Goal: Information Seeking & Learning: Learn about a topic

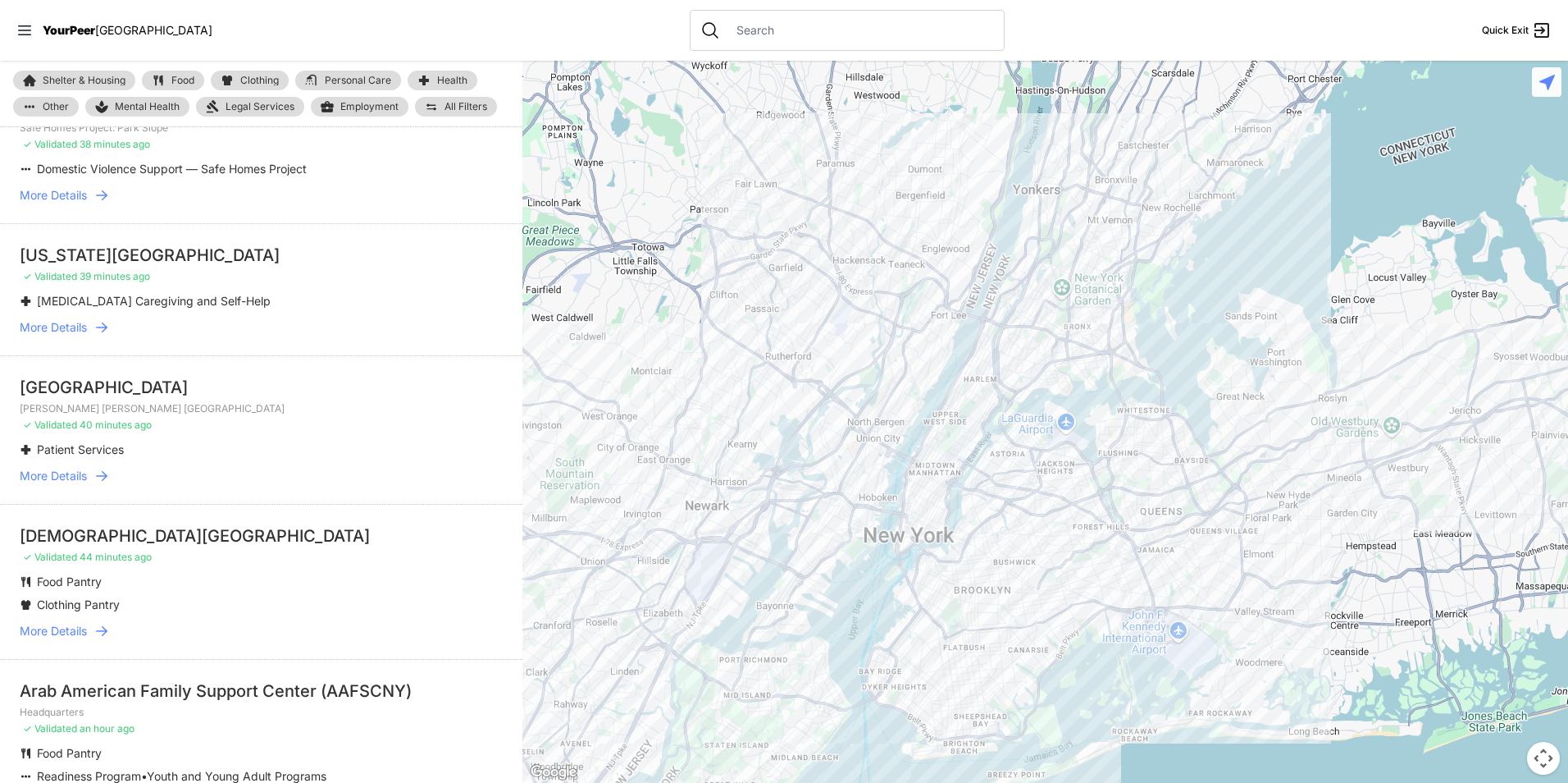
scroll to position [574, 0]
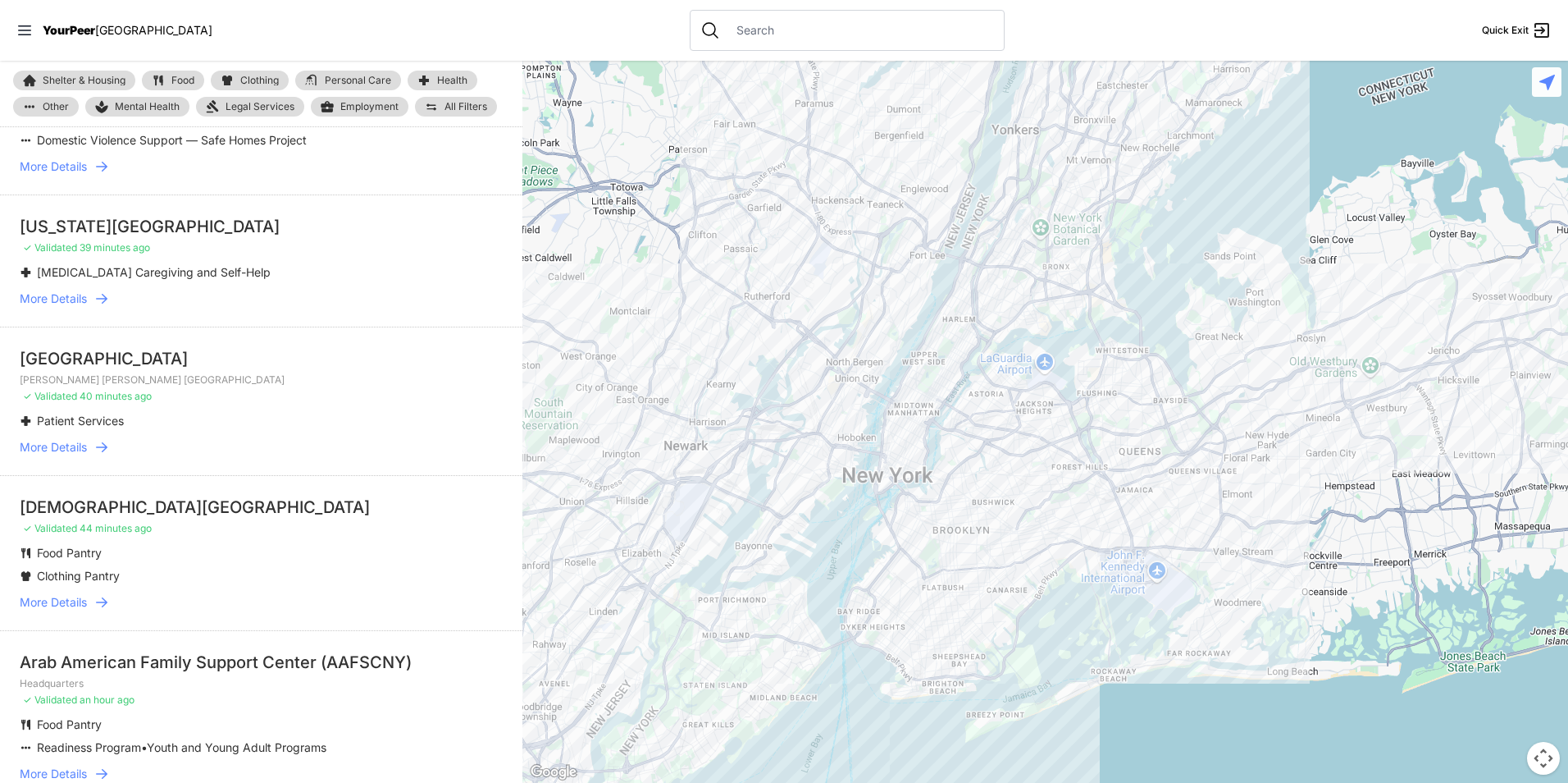
click at [176, 79] on span "Food" at bounding box center [183, 80] width 23 height 10
select select "recentlyUpdated"
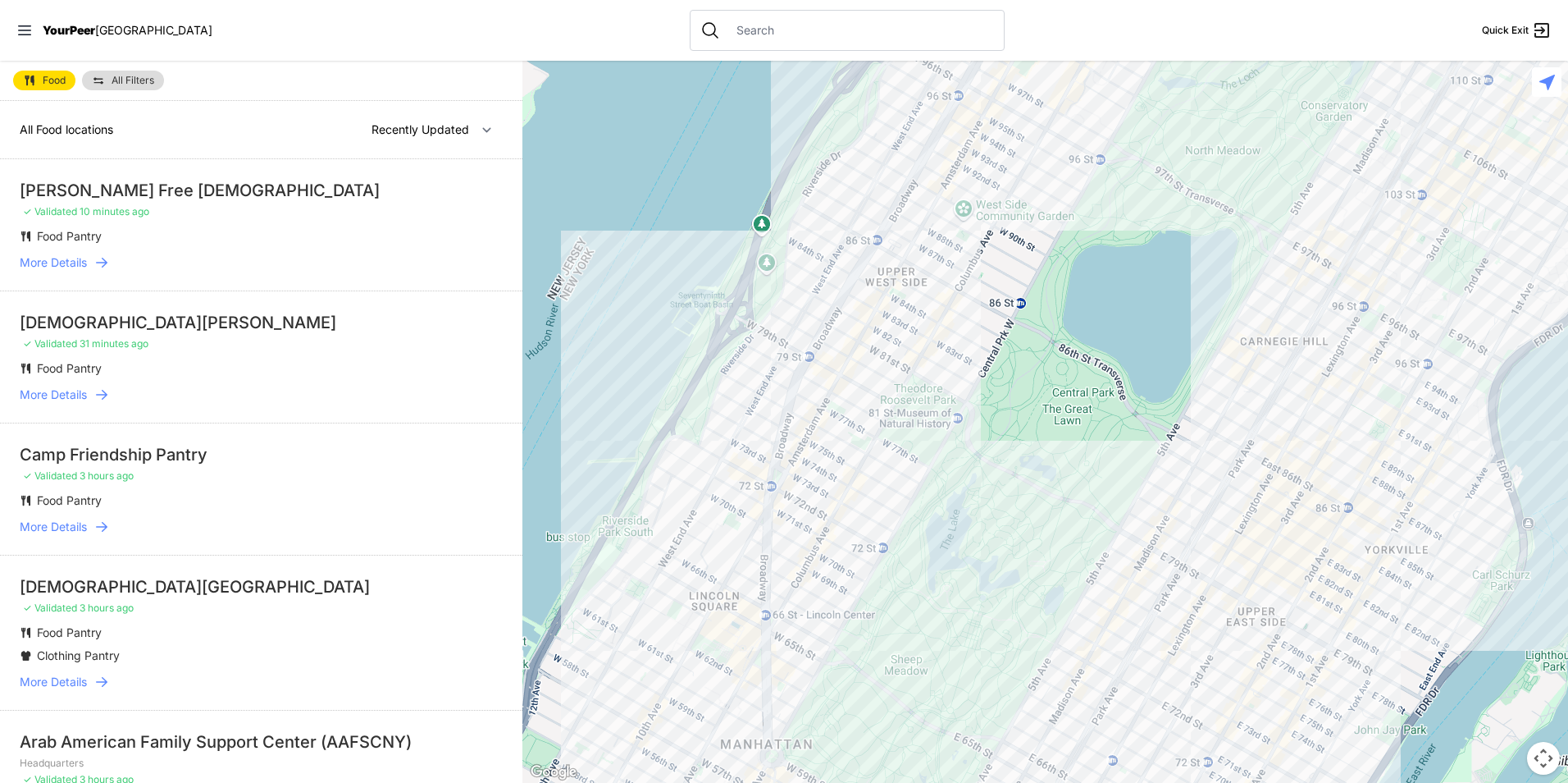
click at [119, 88] on link "All Filters" at bounding box center [122, 80] width 82 height 19
click at [136, 78] on span "All Filters" at bounding box center [133, 80] width 42 height 10
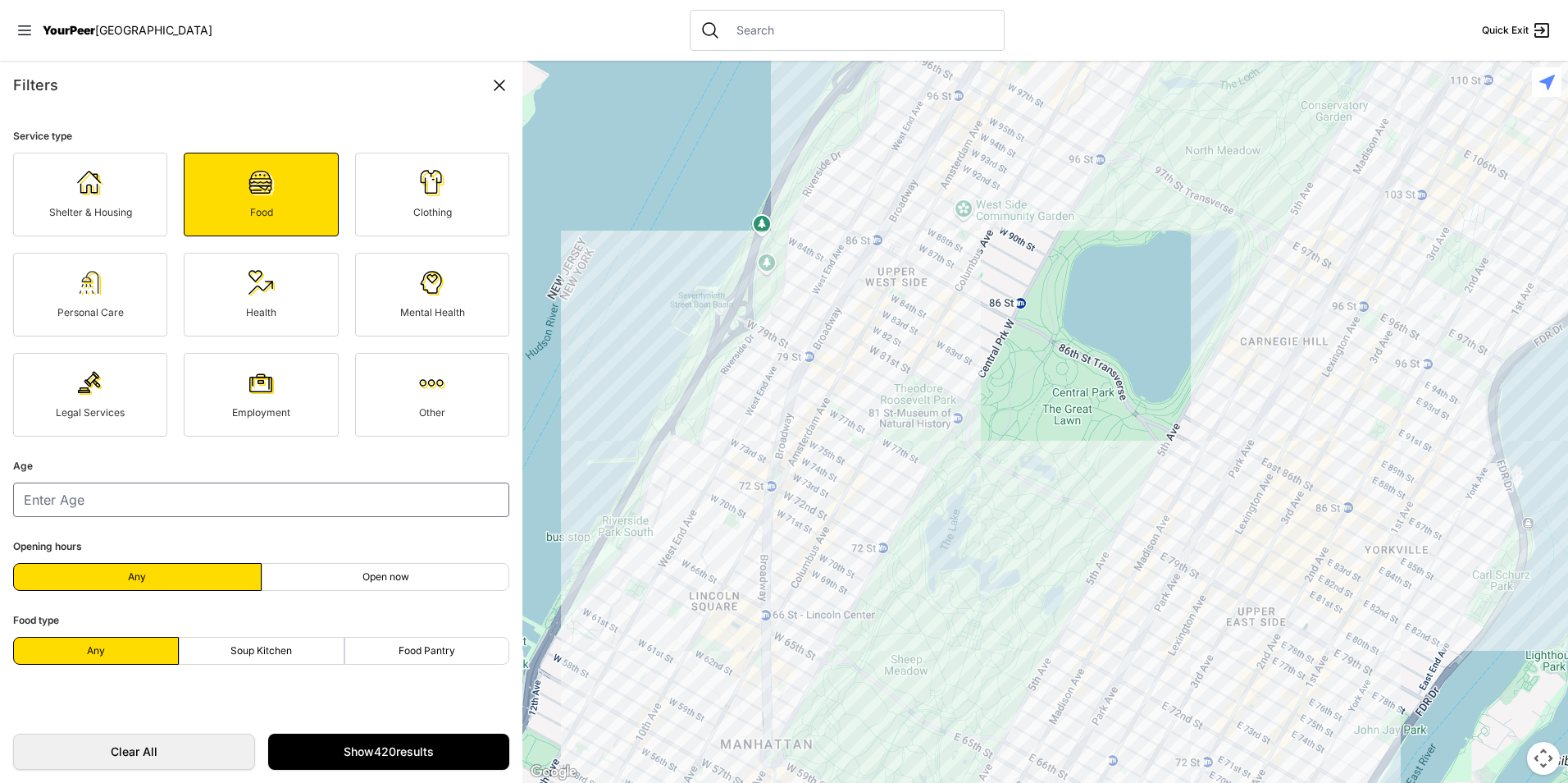
click at [247, 660] on label "Soup Kitchen" at bounding box center [262, 650] width 166 height 28
click at [261, 651] on input "Soup Kitchen" at bounding box center [261, 651] width 1 height 1
radio input "true"
select select "recentlyUpdated"
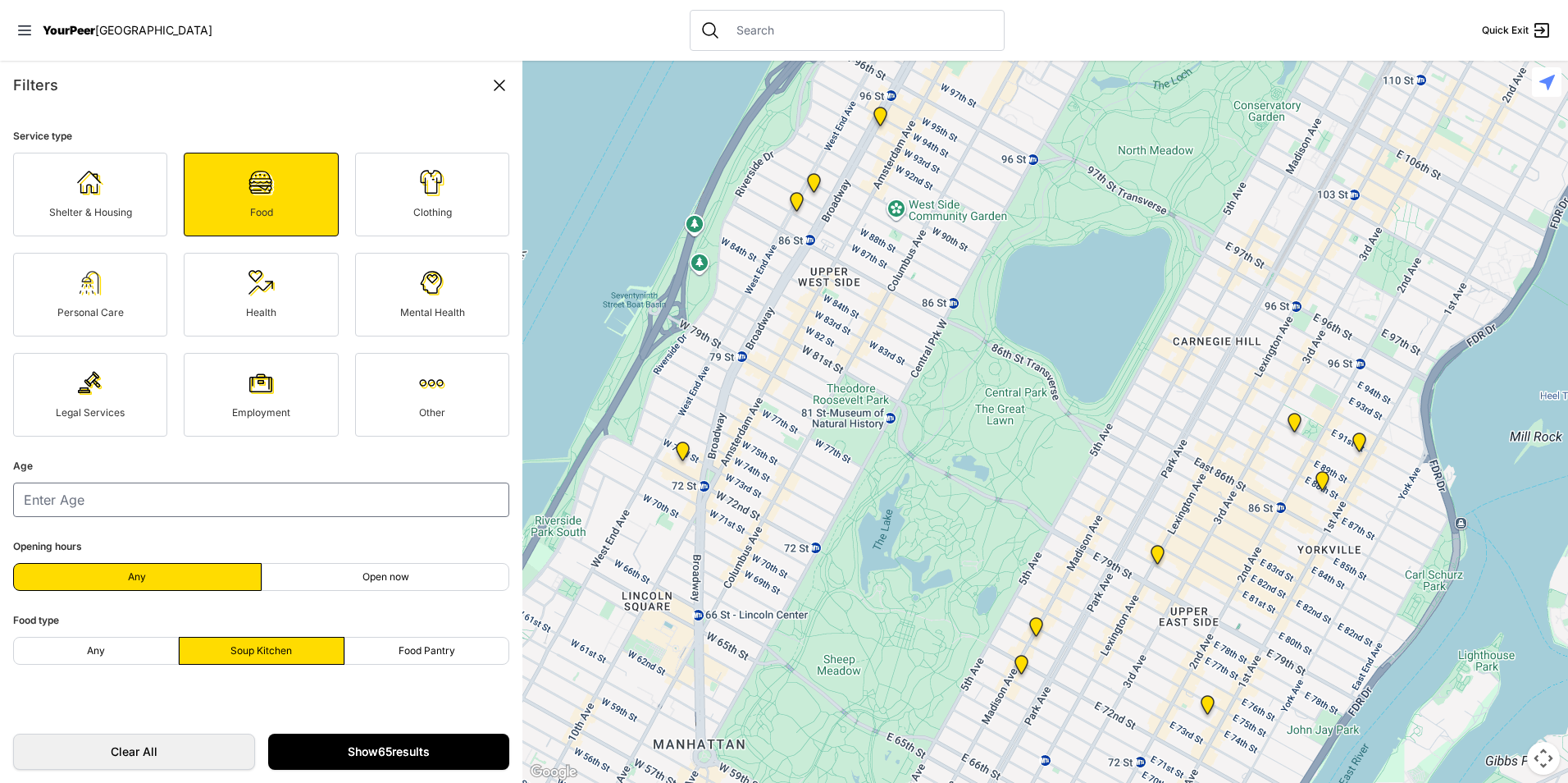
click at [364, 745] on link "Show 65 results" at bounding box center [389, 751] width 242 height 36
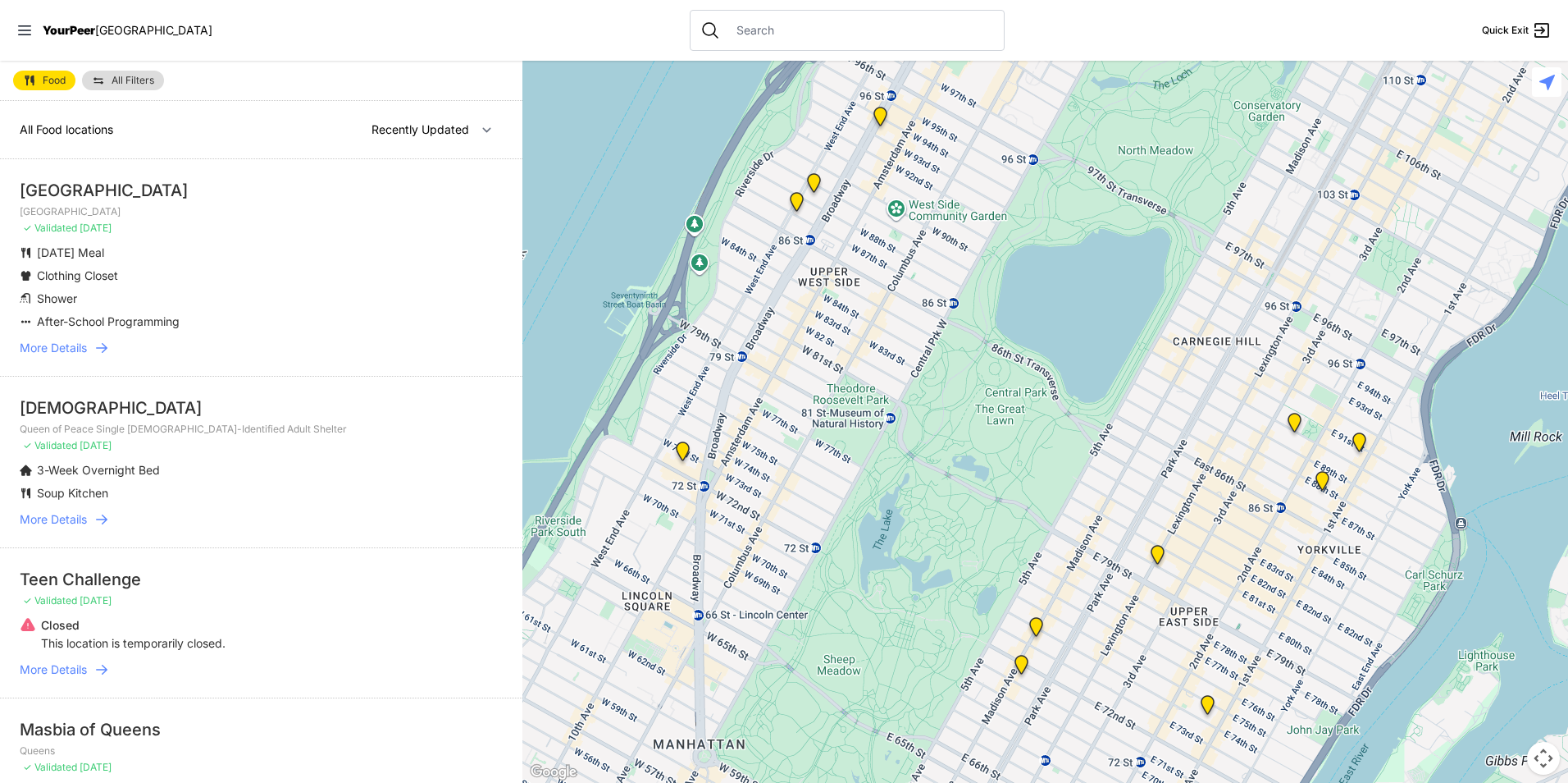
click at [791, 460] on div at bounding box center [1045, 422] width 1045 height 722
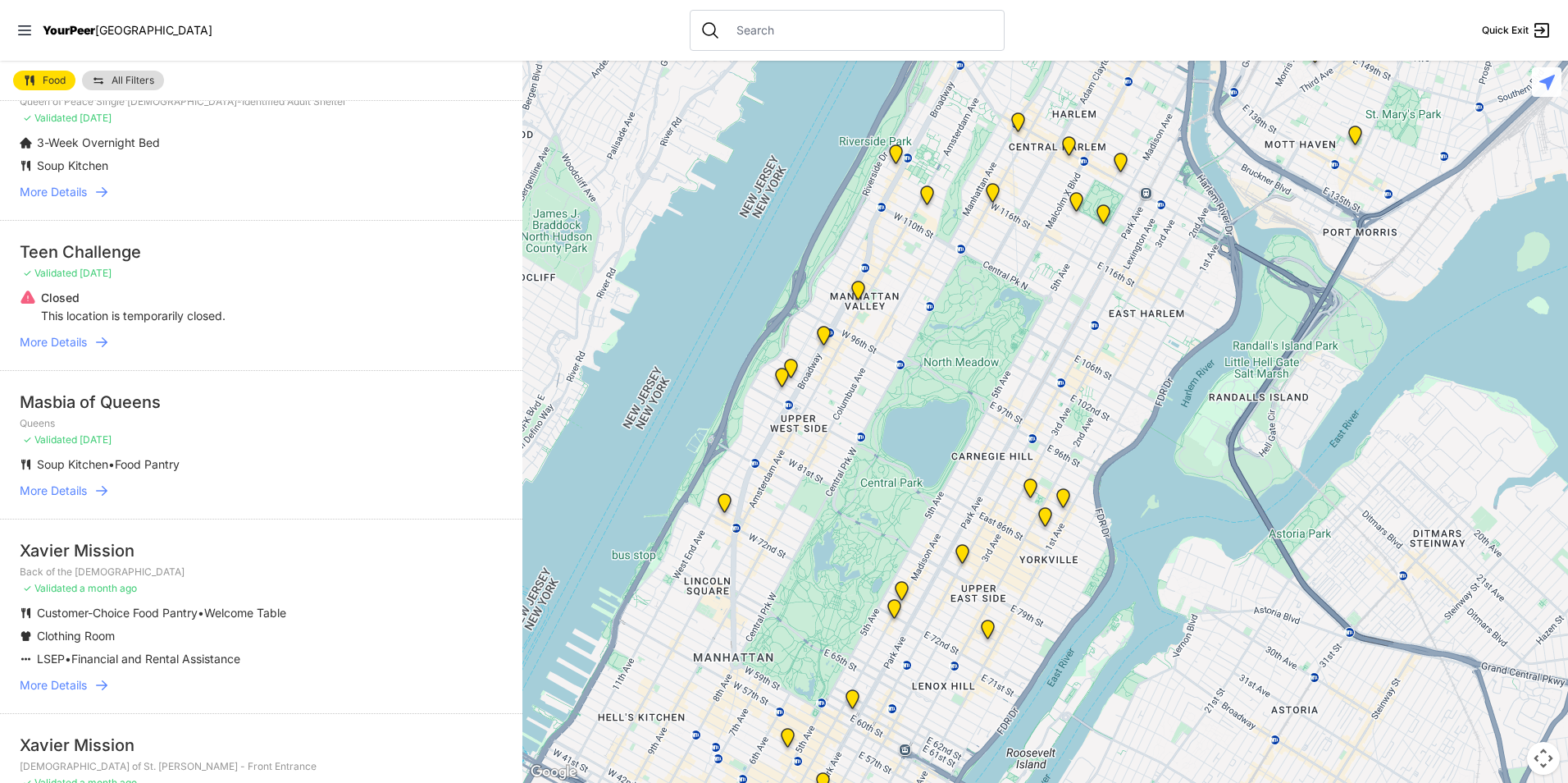
scroll to position [328, 0]
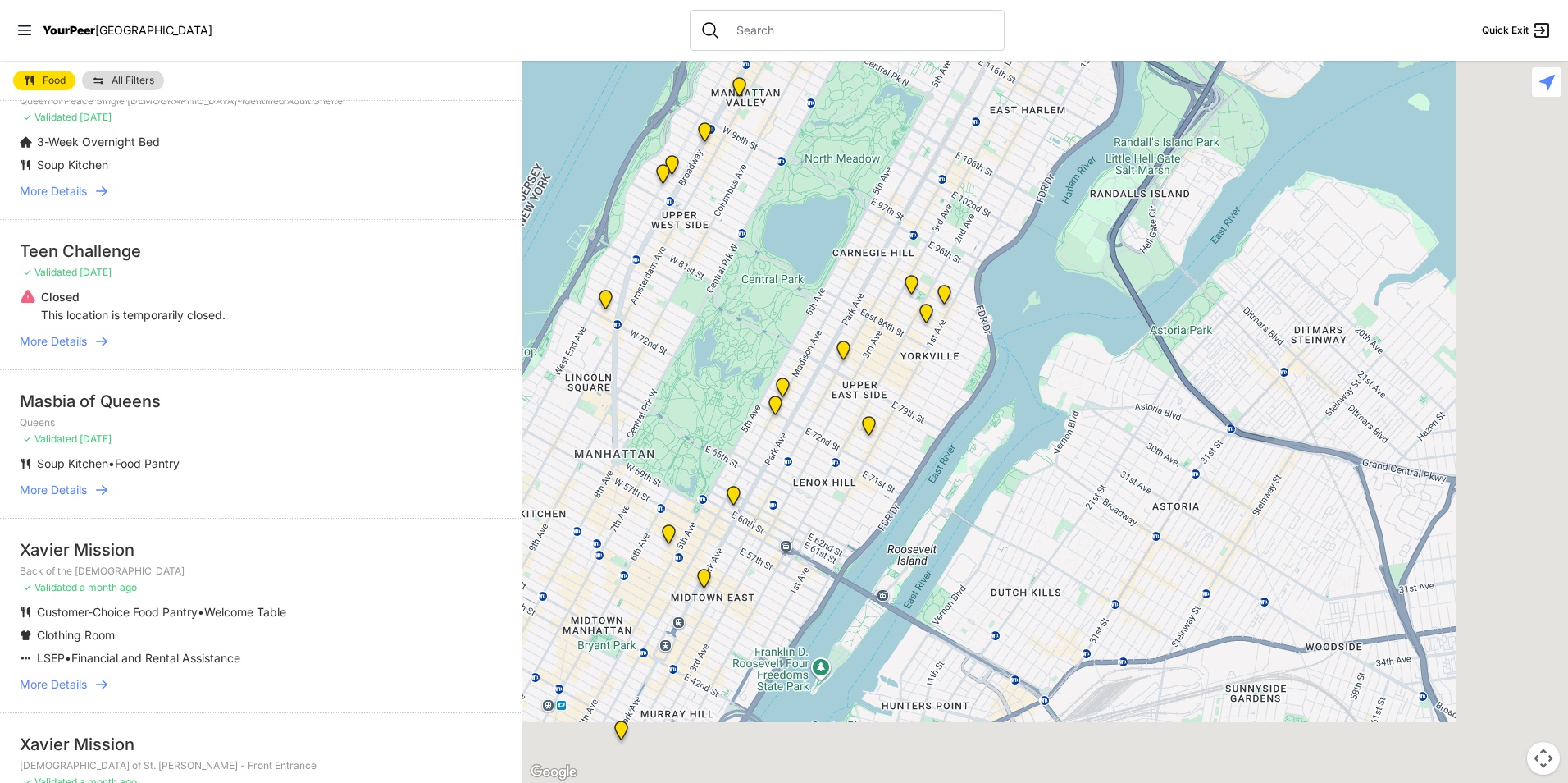
drag, startPoint x: 799, startPoint y: 256, endPoint x: 787, endPoint y: 237, distance: 22.5
click at [787, 237] on div at bounding box center [1045, 422] width 1045 height 722
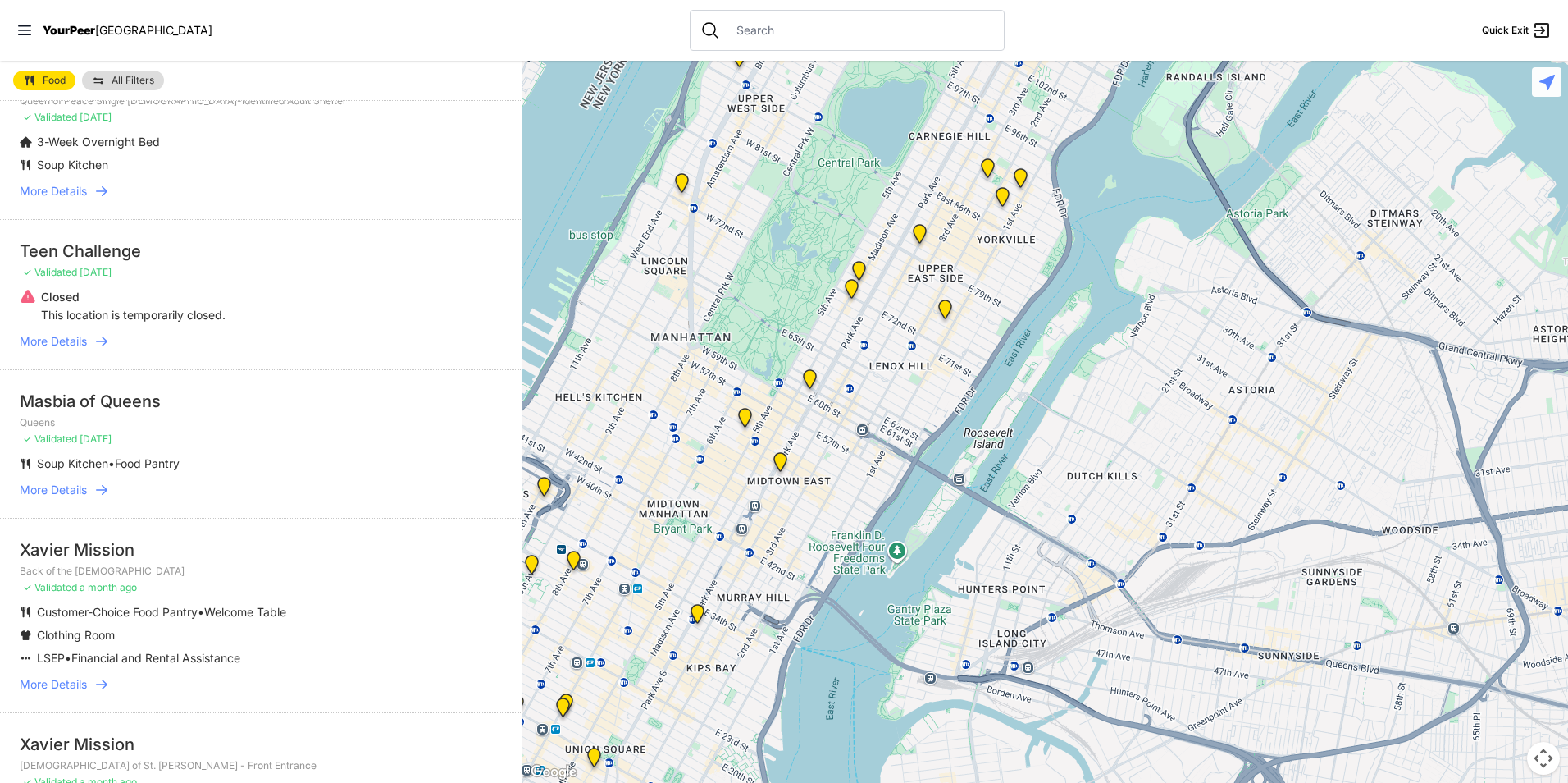
drag, startPoint x: 796, startPoint y: 471, endPoint x: 888, endPoint y: 368, distance: 138.1
click at [888, 368] on div at bounding box center [1045, 422] width 1045 height 722
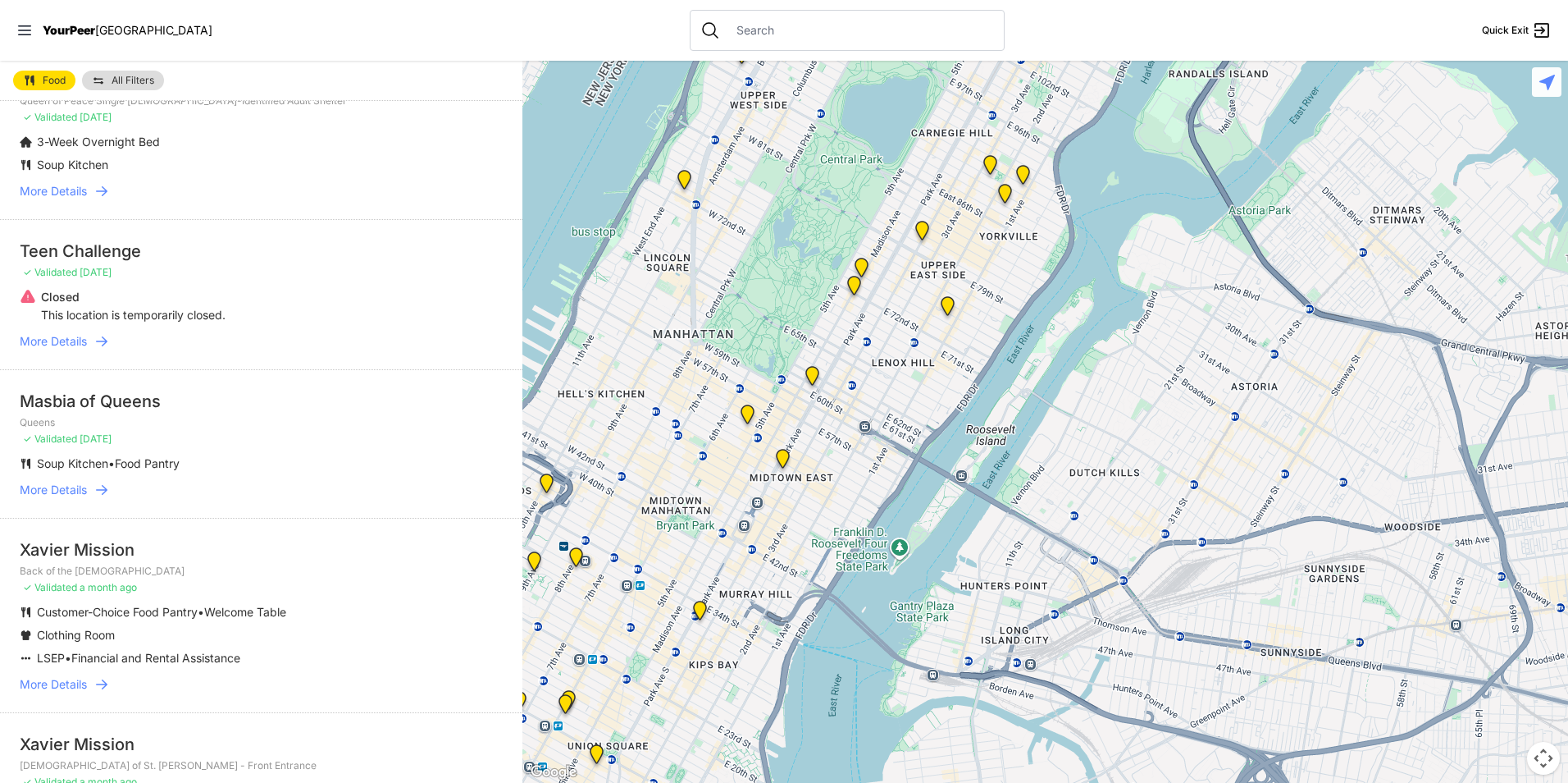
drag, startPoint x: 752, startPoint y: 589, endPoint x: 865, endPoint y: 435, distance: 191.0
click at [865, 435] on div at bounding box center [1045, 422] width 1045 height 722
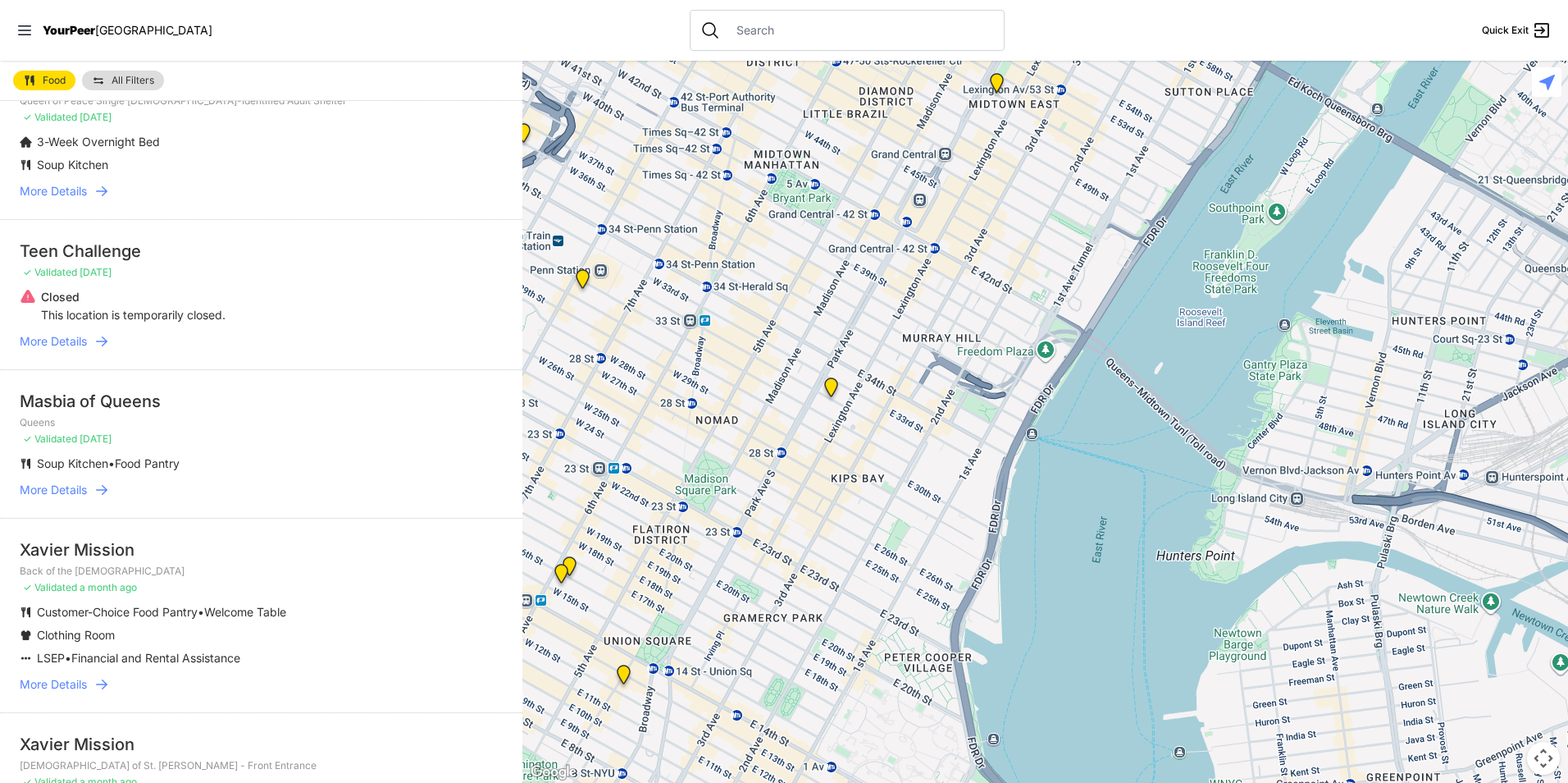
drag, startPoint x: 717, startPoint y: 515, endPoint x: 836, endPoint y: 398, distance: 166.9
click at [836, 398] on img "Mainchance Adult Drop-in Center" at bounding box center [831, 390] width 34 height 39
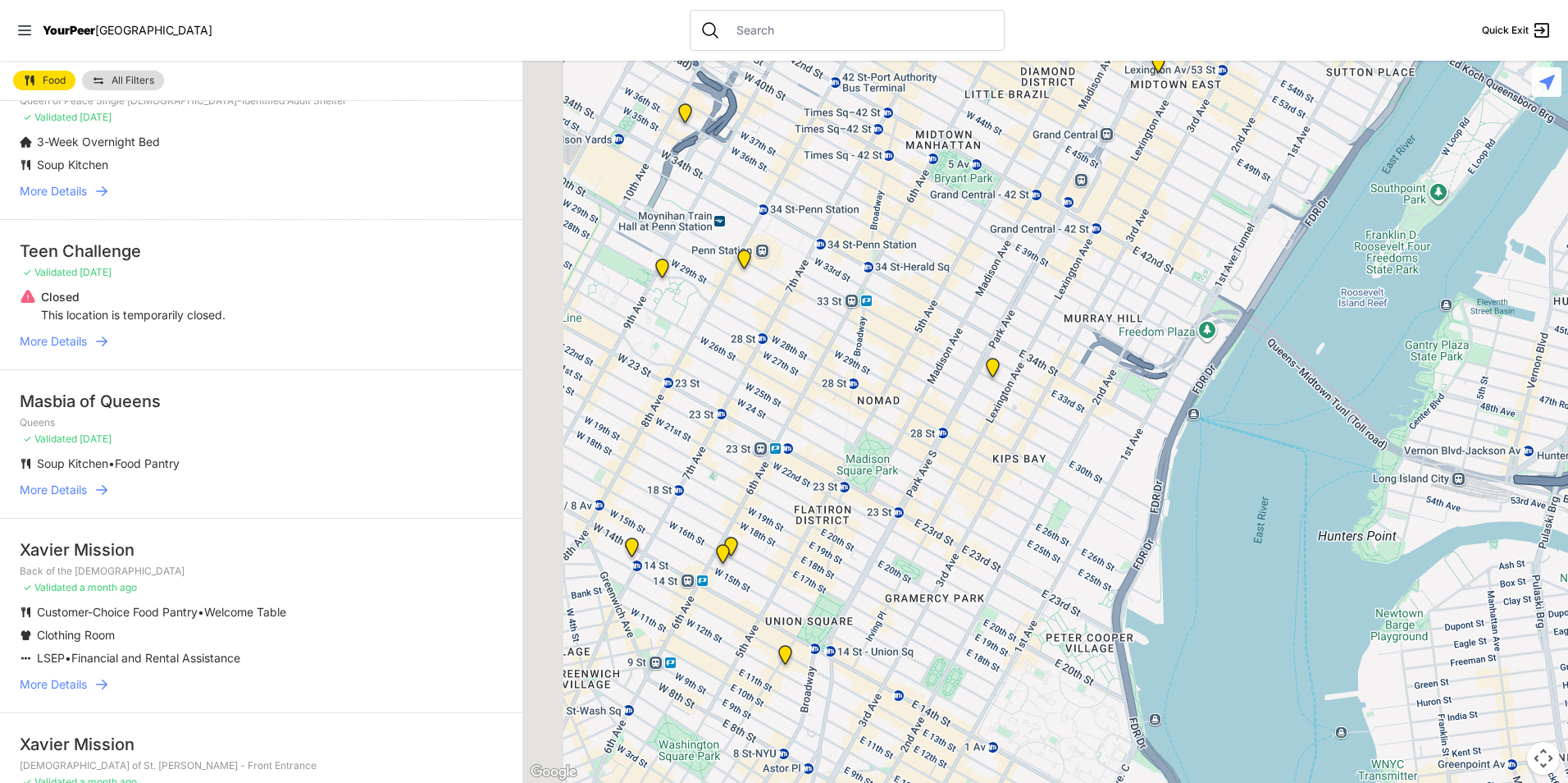
drag, startPoint x: 799, startPoint y: 423, endPoint x: 1028, endPoint y: 407, distance: 229.6
click at [1028, 407] on div at bounding box center [1045, 422] width 1045 height 722
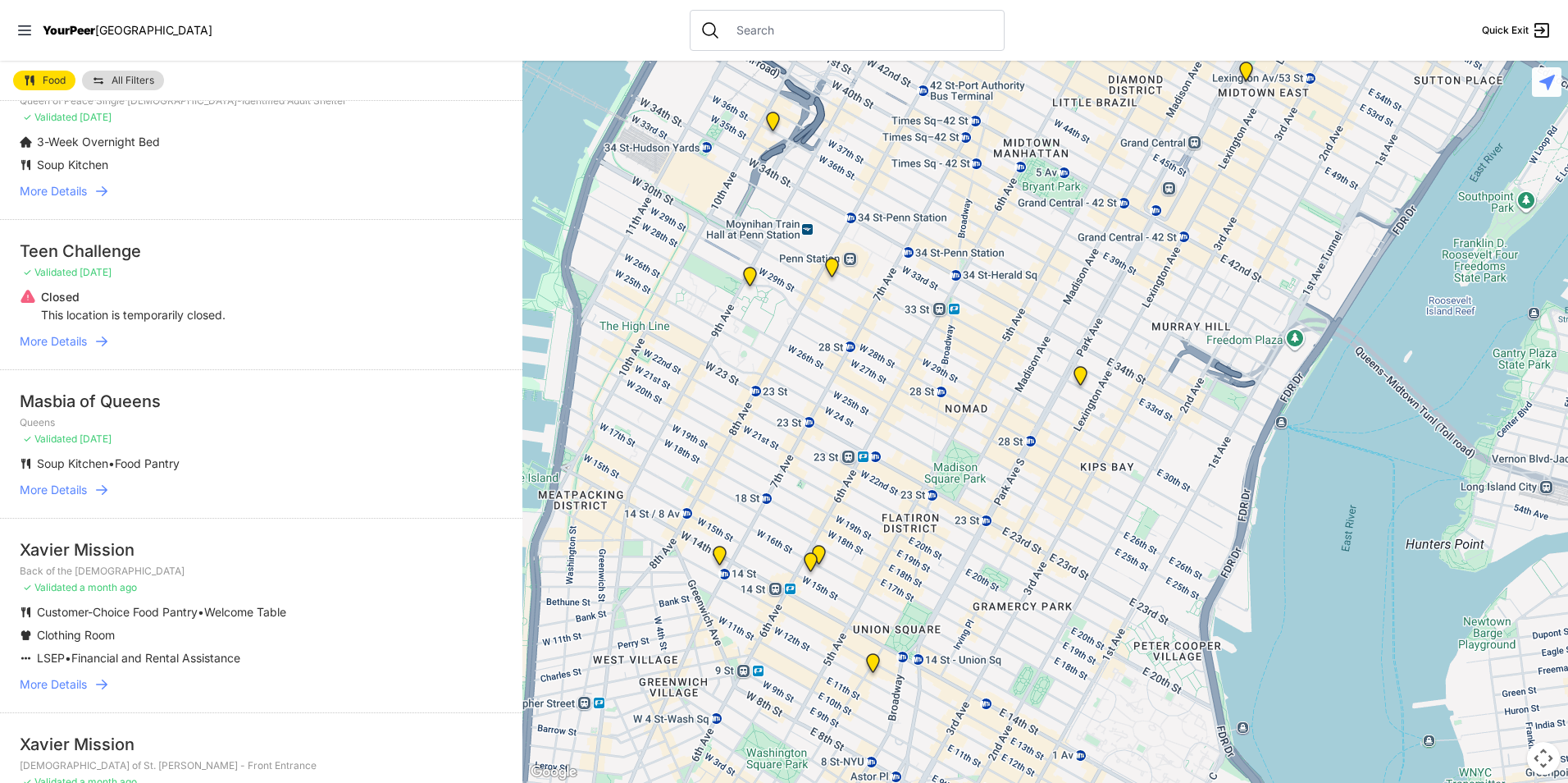
click at [817, 552] on img "Back of the Church" at bounding box center [810, 565] width 34 height 39
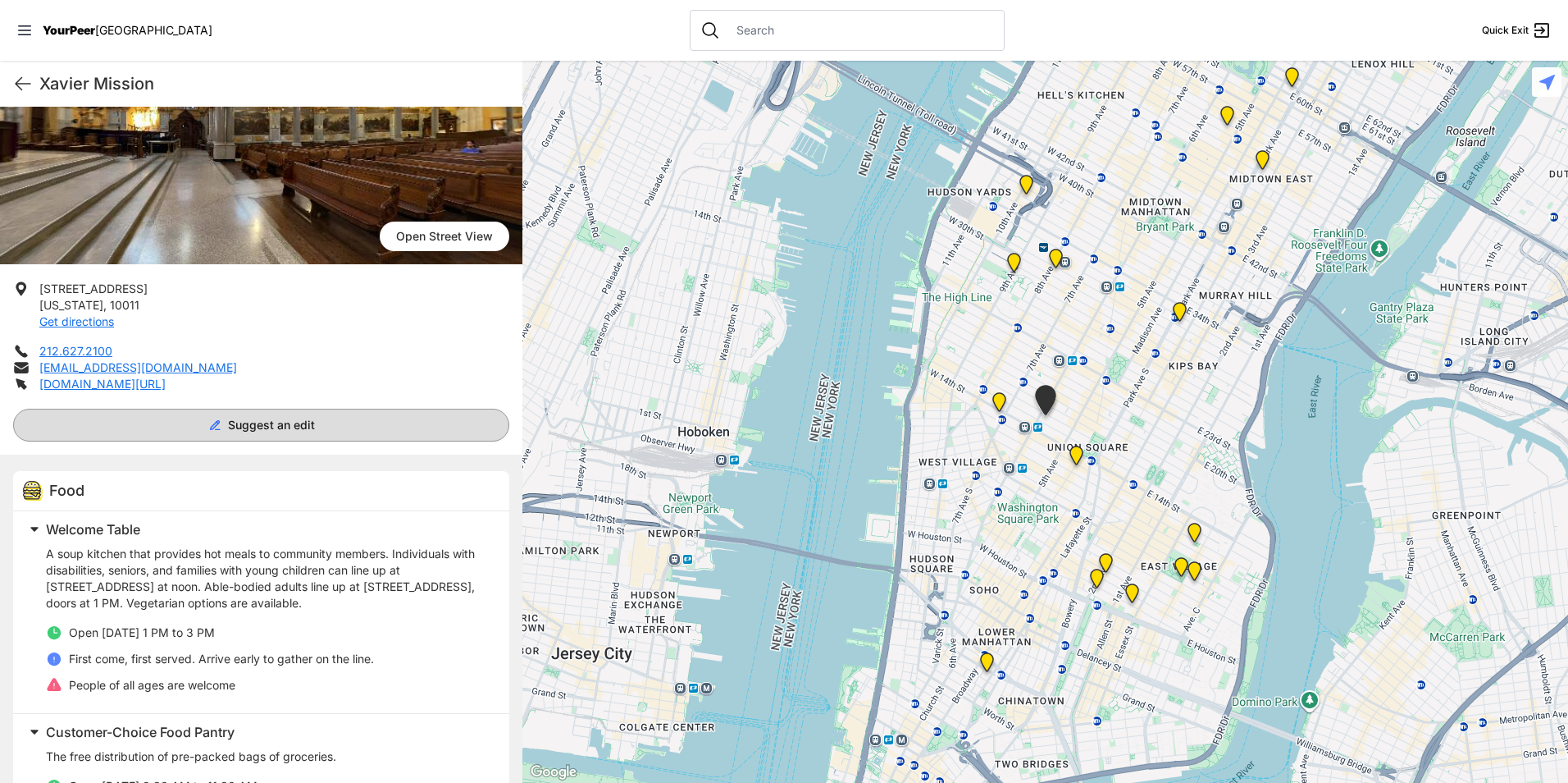
scroll to position [164, 0]
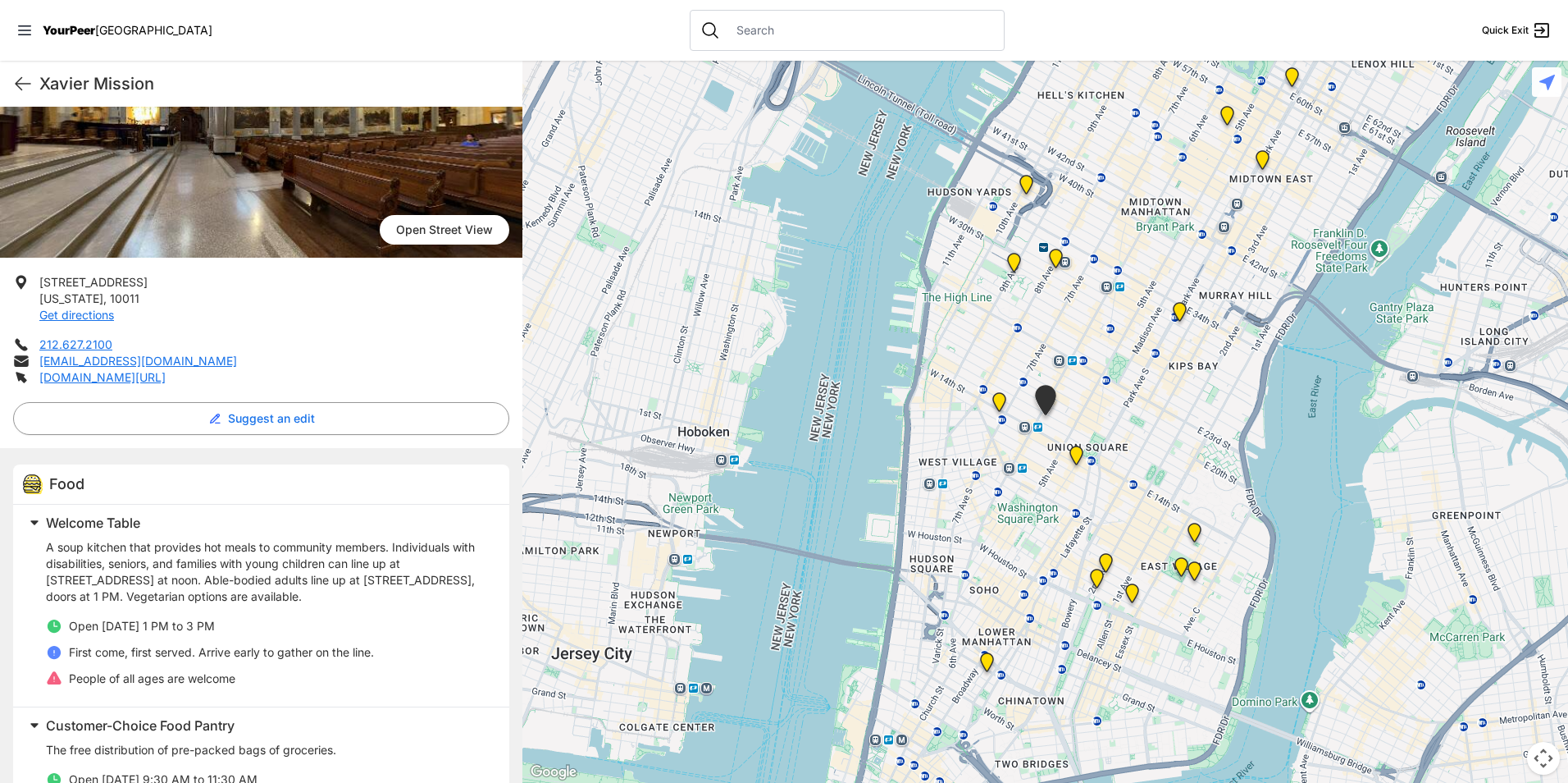
click at [98, 89] on h1 "Xavier Mission" at bounding box center [274, 84] width 470 height 23
copy div "Xavier Mission Quick Exit"
drag, startPoint x: 141, startPoint y: 298, endPoint x: 40, endPoint y: 279, distance: 102.8
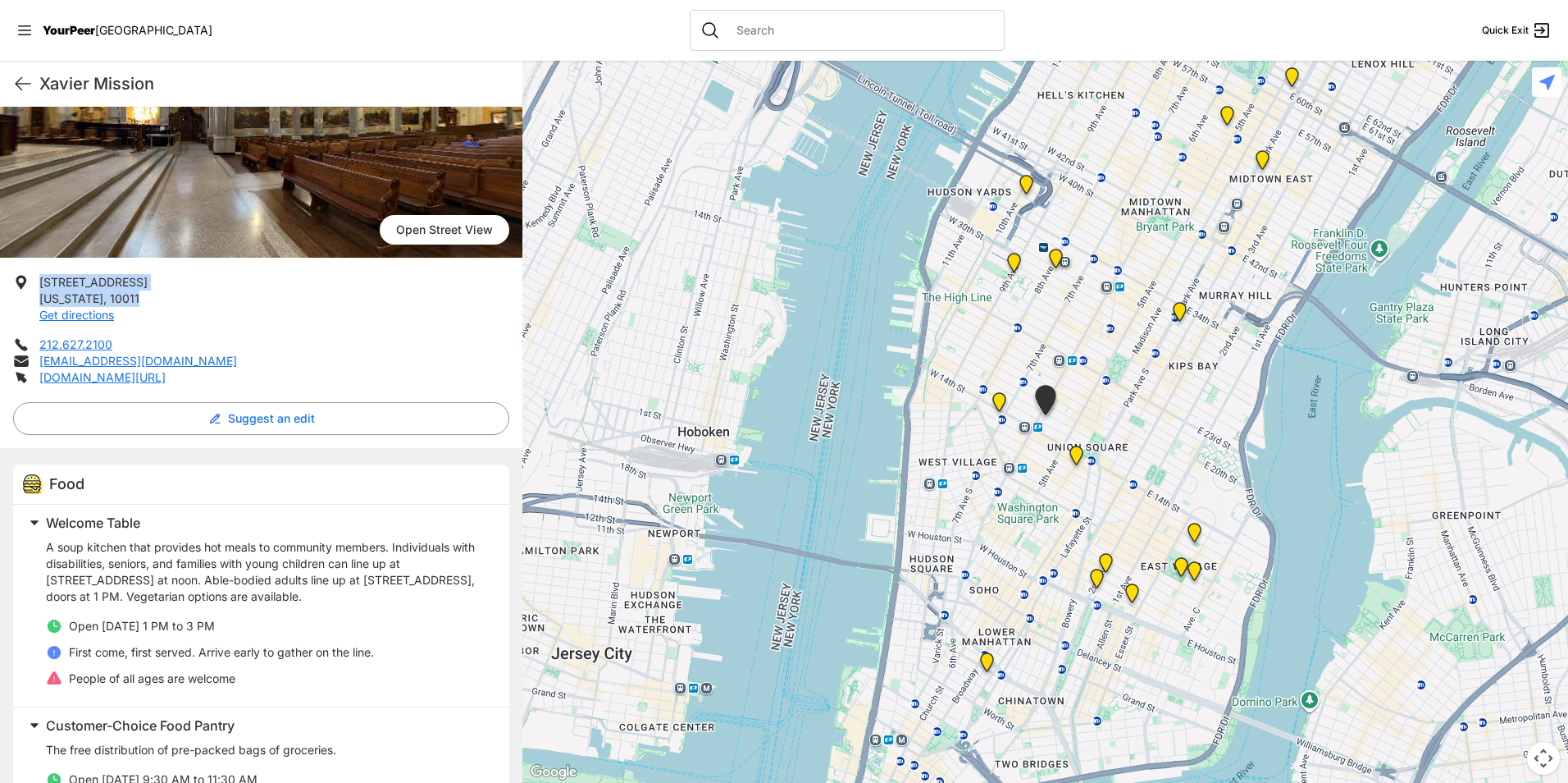
click at [40, 279] on li "[STREET_ADDRESS][US_STATE] Get directions" at bounding box center [261, 299] width 496 height 49
drag, startPoint x: 40, startPoint y: 279, endPoint x: 52, endPoint y: 284, distance: 13.0
copy p "[STREET_ADDRESS][US_STATE]"
click at [207, 589] on p "A soup kitchen that provides hot meals to community members. Individuals with d…" at bounding box center [268, 572] width 444 height 65
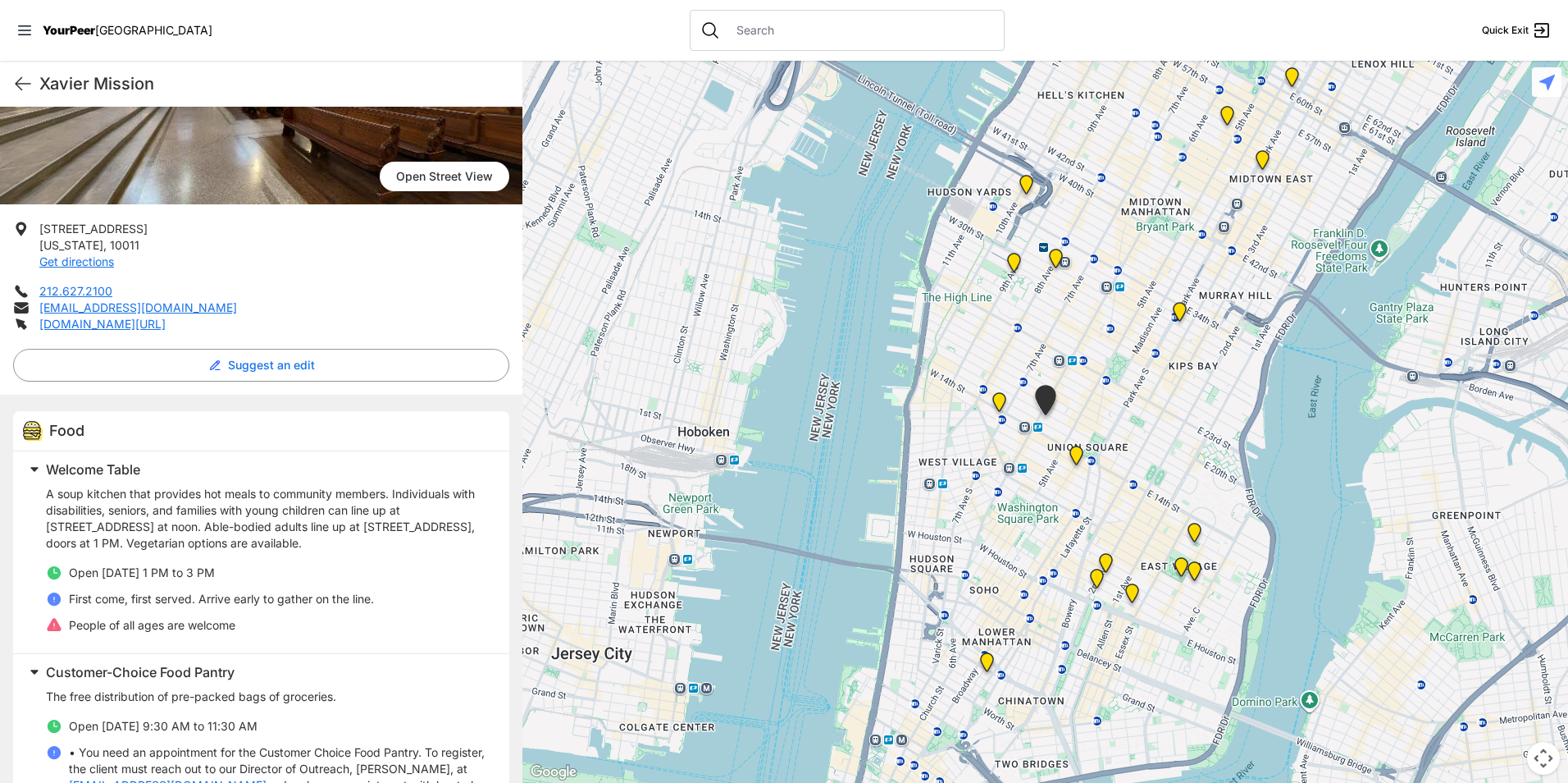
scroll to position [247, 0]
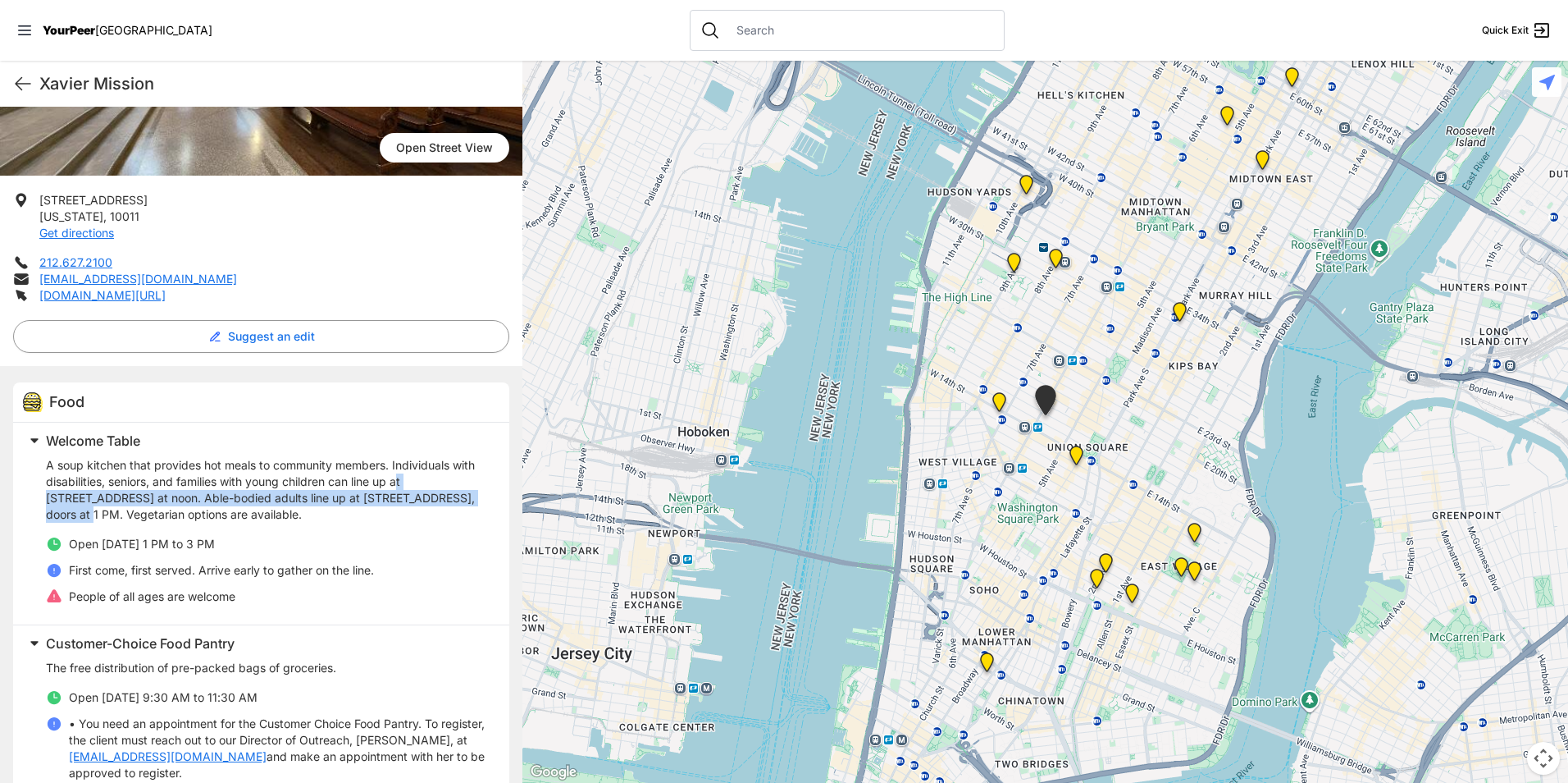
drag, startPoint x: 402, startPoint y: 480, endPoint x: 430, endPoint y: 511, distance: 41.8
click at [431, 510] on p "A soup kitchen that provides hot meals to community members. Individuals with d…" at bounding box center [268, 490] width 444 height 65
click at [430, 511] on p "A soup kitchen that provides hot meals to community members. Individuals with d…" at bounding box center [268, 490] width 444 height 65
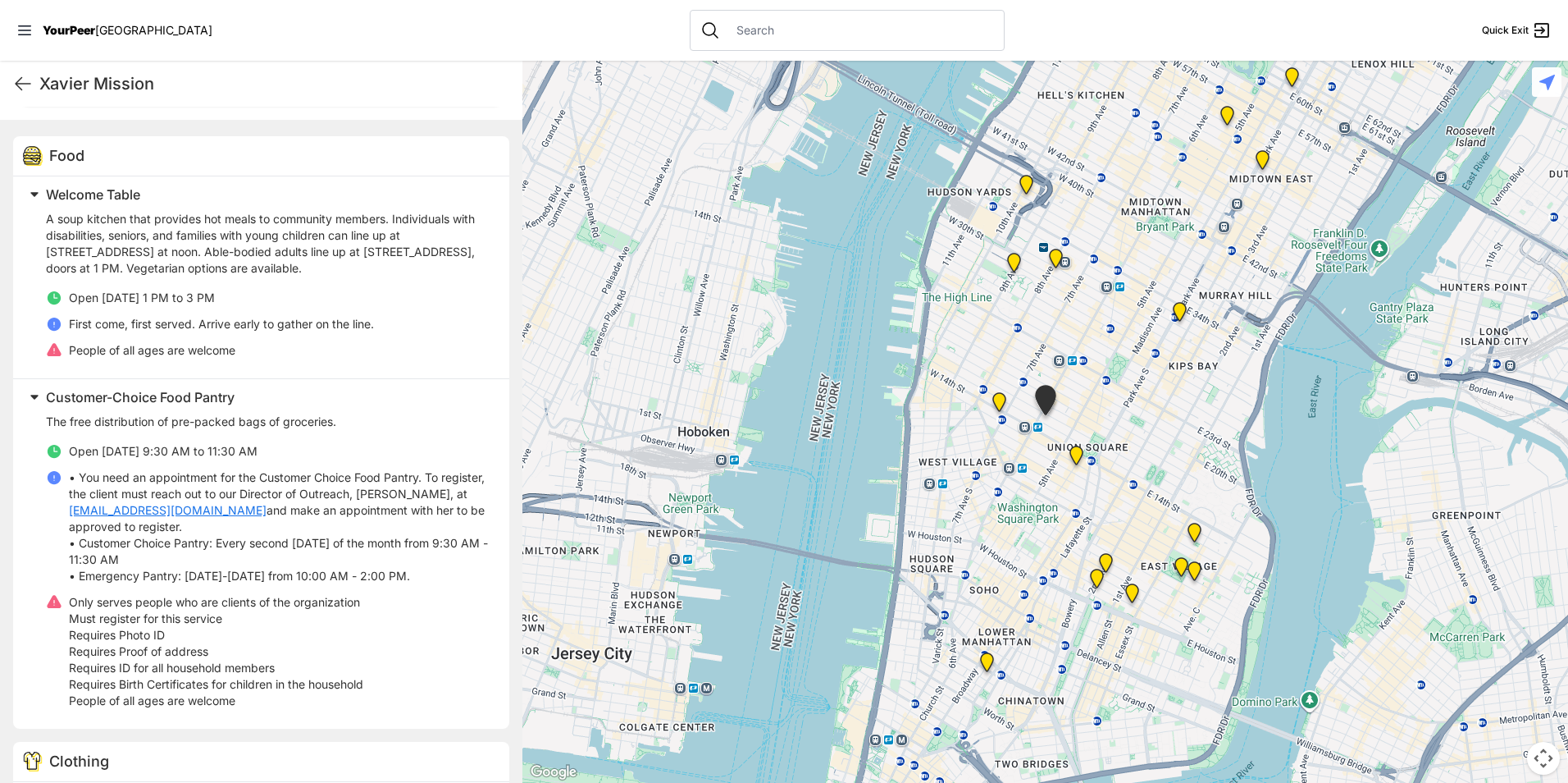
scroll to position [685, 0]
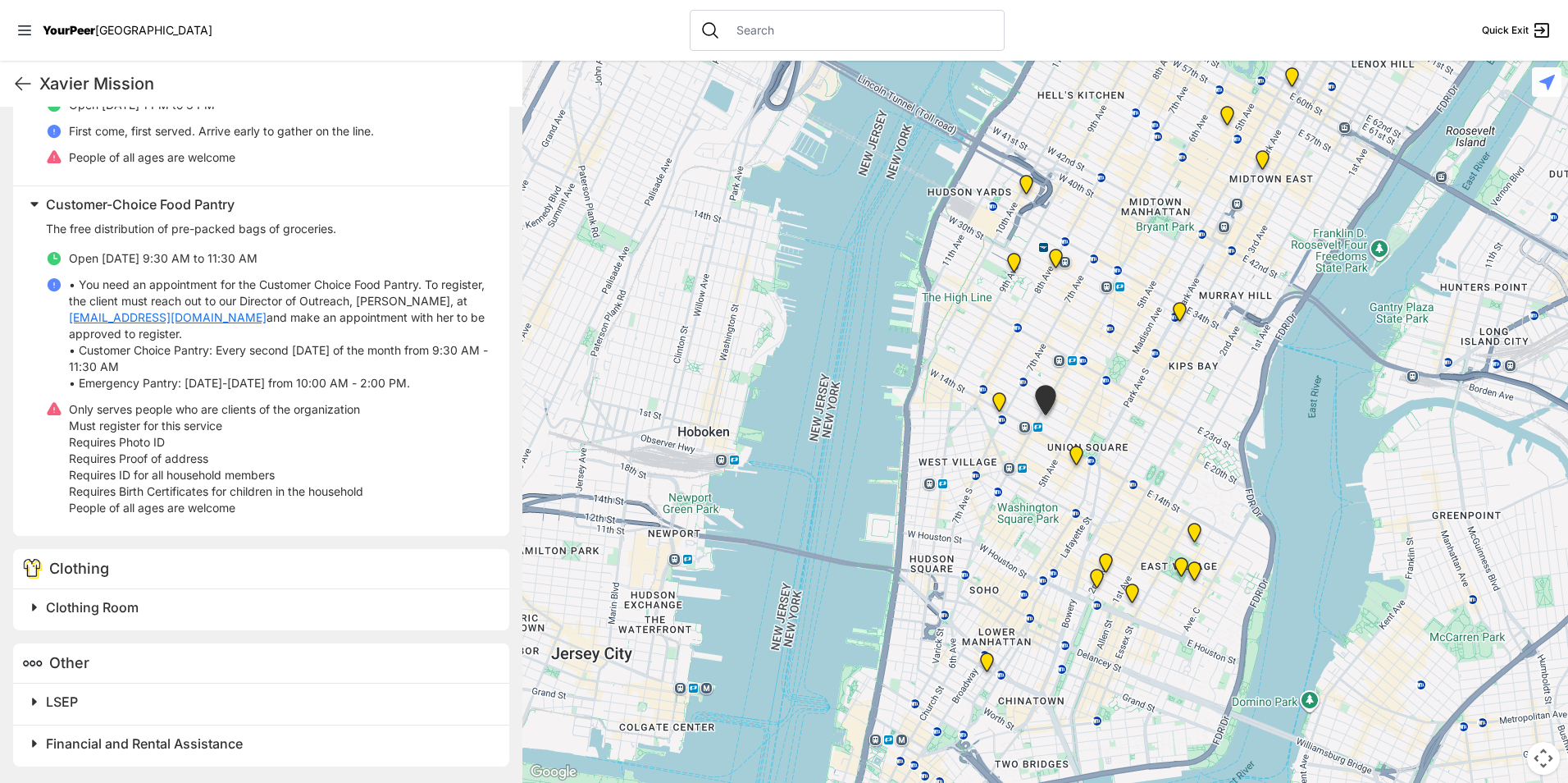
click at [187, 563] on div "Clothing" at bounding box center [261, 569] width 496 height 40
click at [186, 604] on h2 "Clothing Room" at bounding box center [268, 607] width 444 height 19
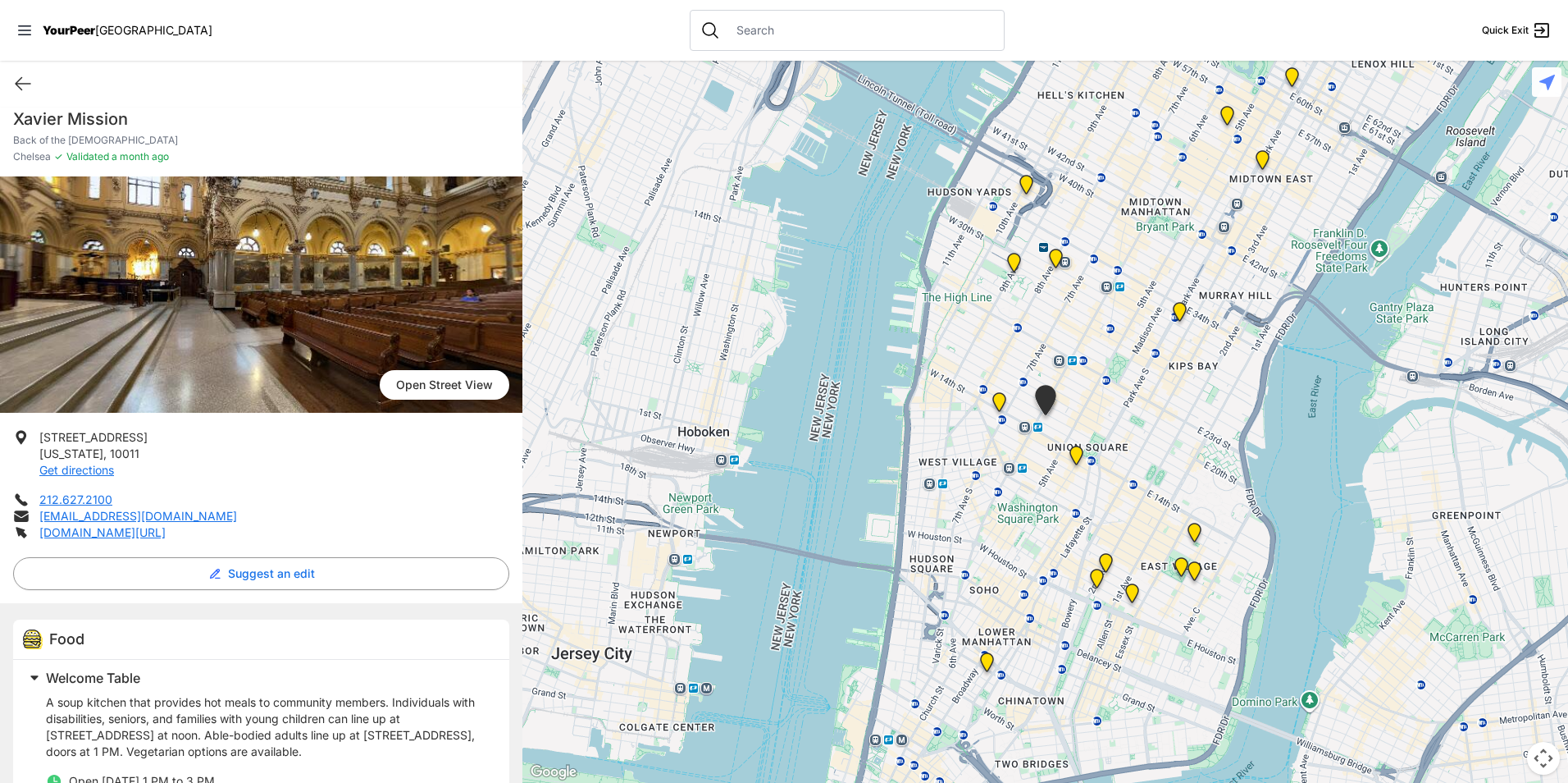
scroll to position [502, 0]
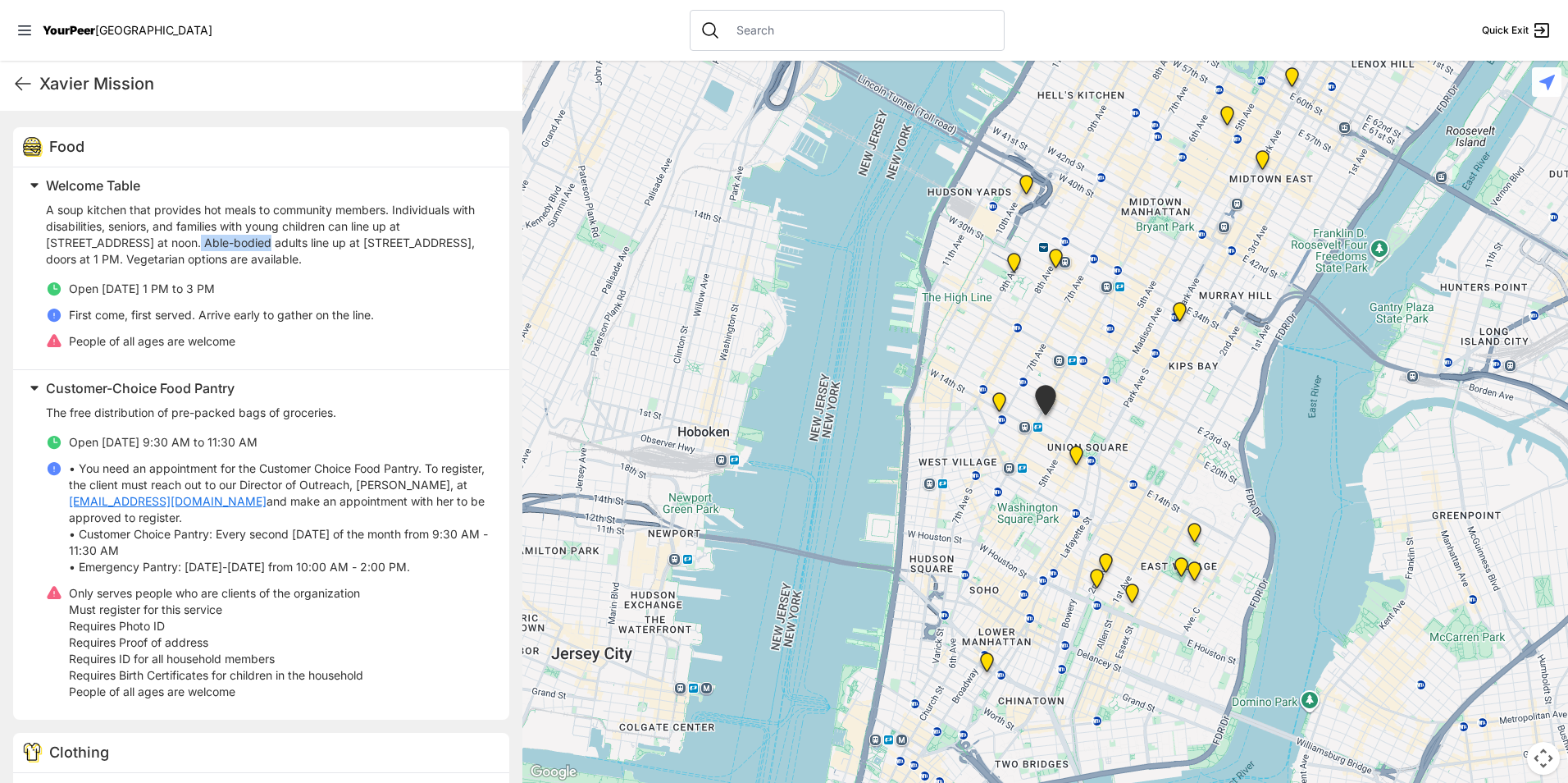
drag, startPoint x: 126, startPoint y: 239, endPoint x: 193, endPoint y: 244, distance: 67.2
click at [193, 244] on p "A soup kitchen that provides hot meals to community members. Individuals with d…" at bounding box center [268, 235] width 444 height 65
click at [199, 247] on p "A soup kitchen that provides hot meals to community members. Individuals with d…" at bounding box center [268, 235] width 444 height 65
click at [472, 222] on p "A soup kitchen that provides hot meals to community members. Individuals with d…" at bounding box center [268, 235] width 444 height 65
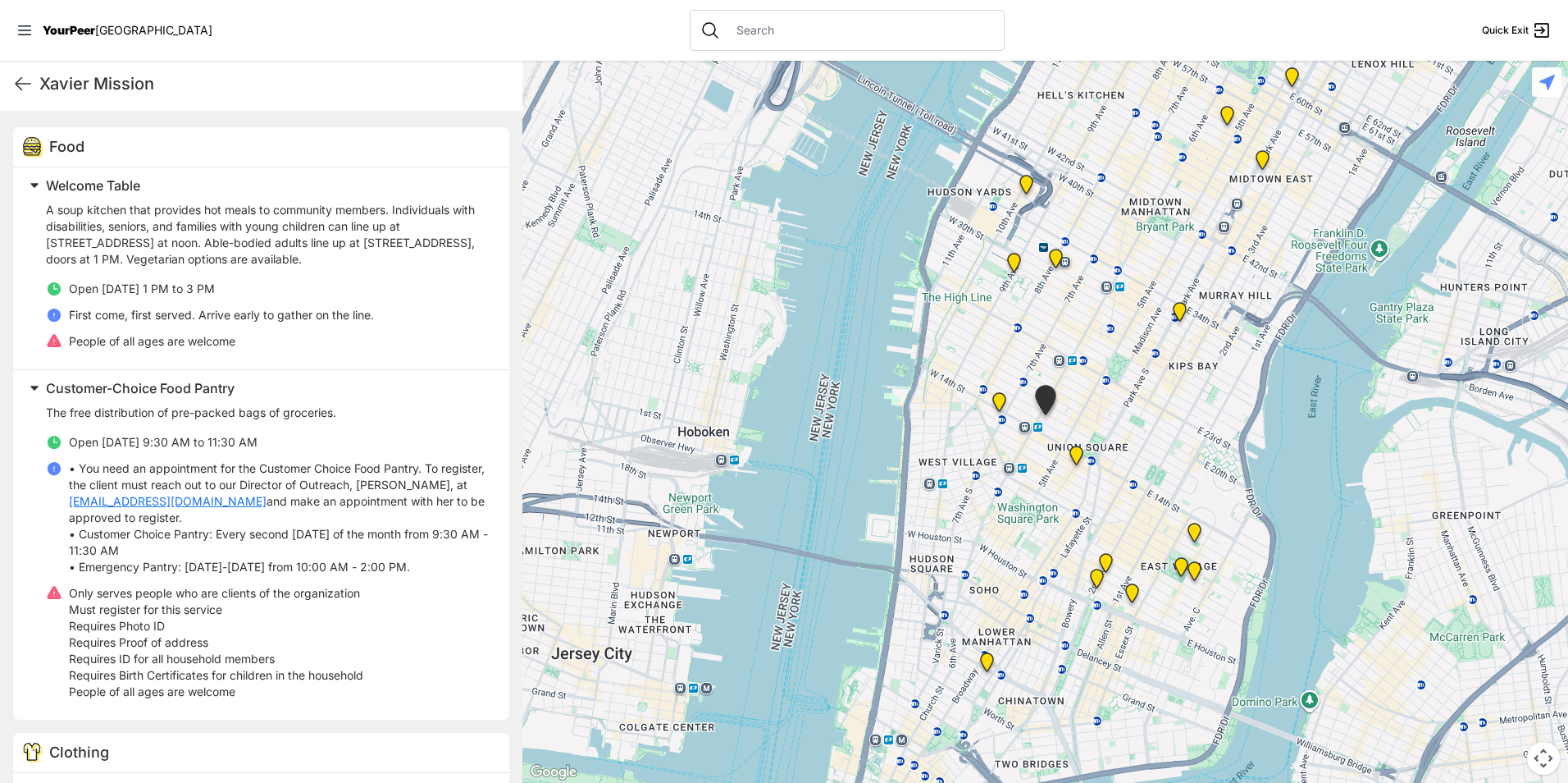
drag, startPoint x: 472, startPoint y: 222, endPoint x: 452, endPoint y: 265, distance: 47.4
click at [452, 258] on p "A soup kitchen that provides hot meals to community members. Individuals with d…" at bounding box center [268, 235] width 444 height 65
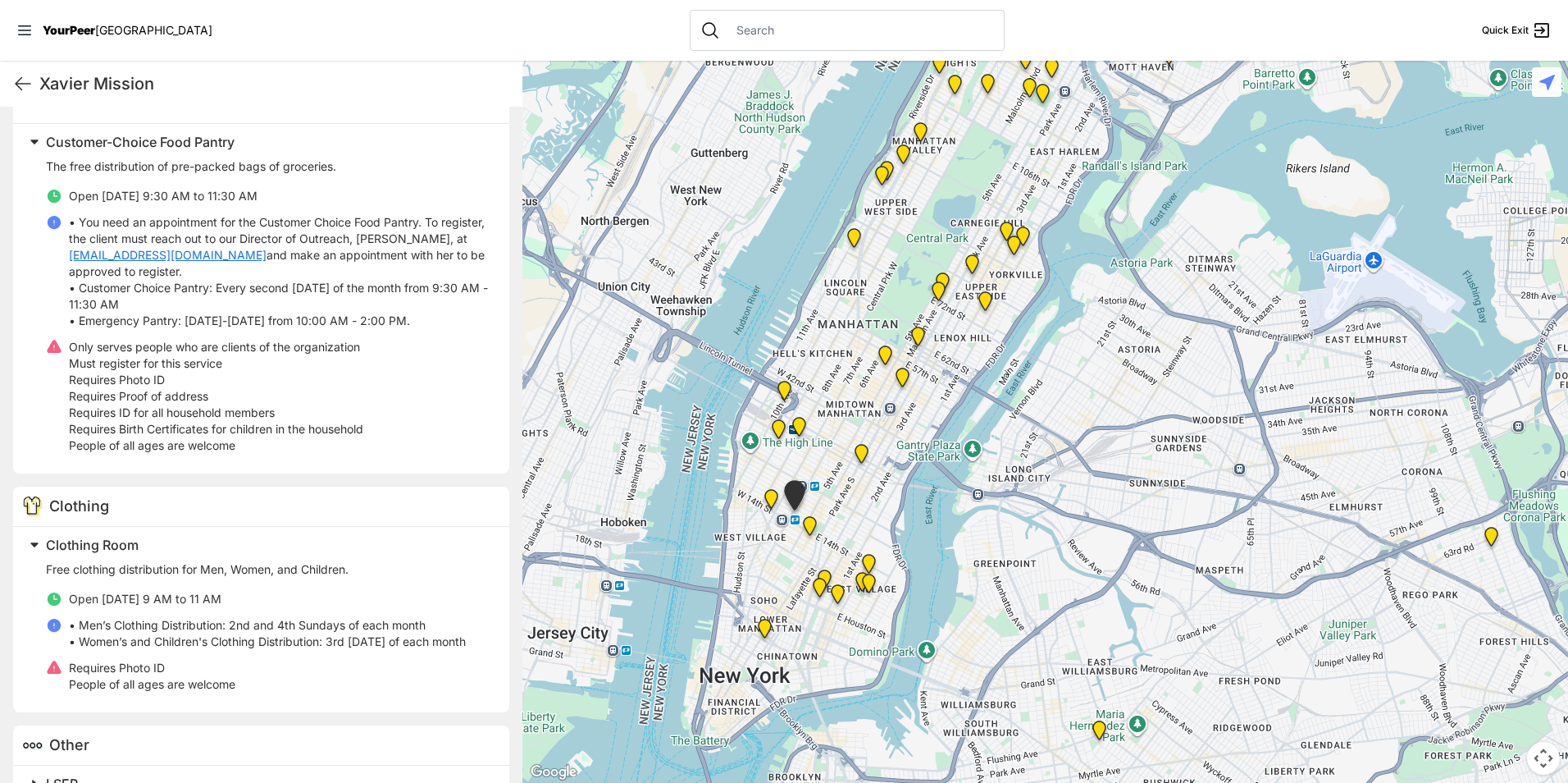
scroll to position [829, 0]
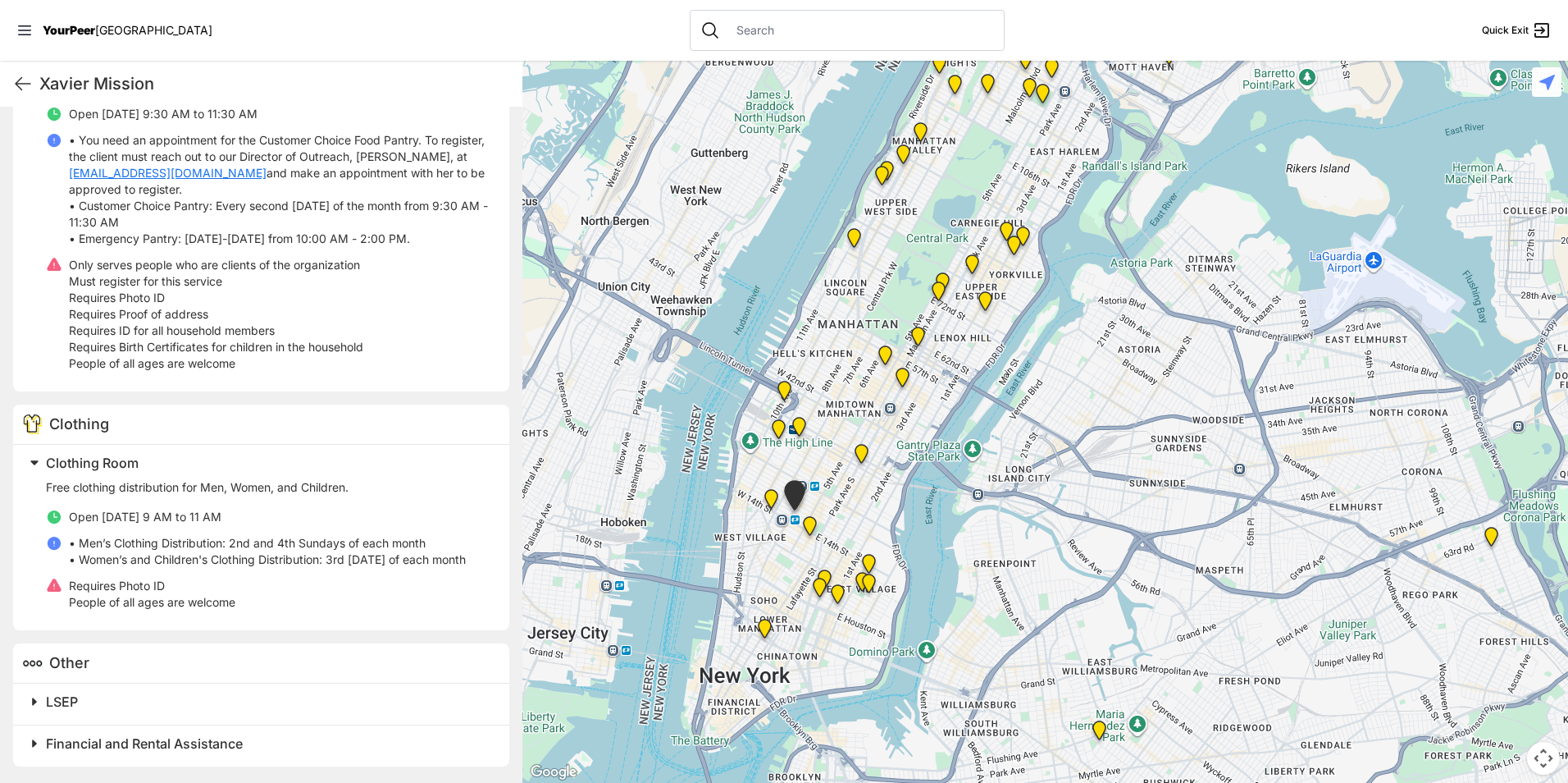
click at [281, 543] on p "• Men’s Clothing Distribution: 2nd and 4th Sundays of each month • Women’s and …" at bounding box center [268, 551] width 397 height 33
copy p "• Men’s Clothing Distribution: 2nd and 4th Sundays of each month"
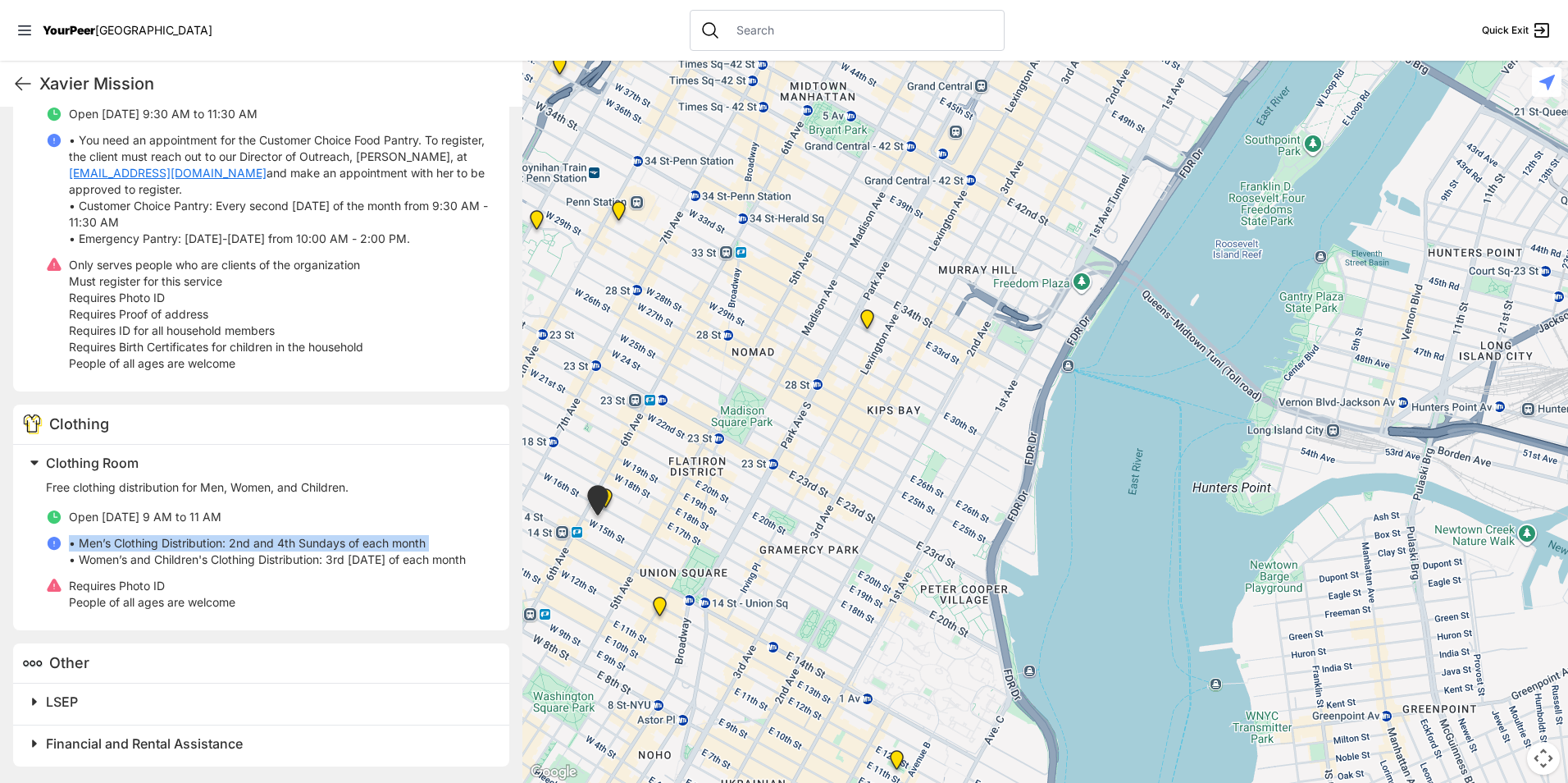
drag, startPoint x: 723, startPoint y: 505, endPoint x: 875, endPoint y: 485, distance: 153.3
click at [875, 485] on div at bounding box center [1045, 422] width 1045 height 722
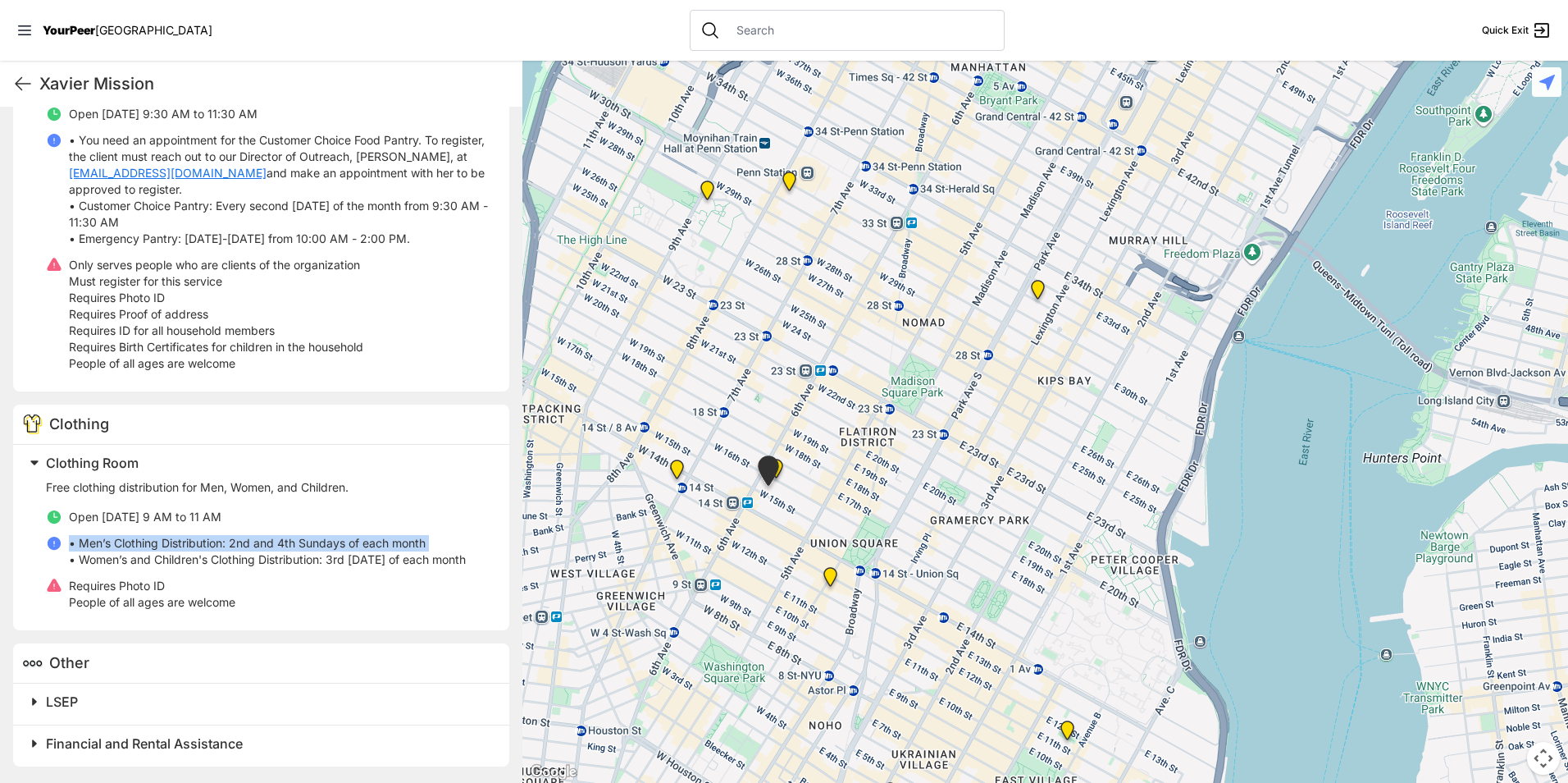
click at [668, 466] on img "Church of the Village" at bounding box center [677, 472] width 34 height 39
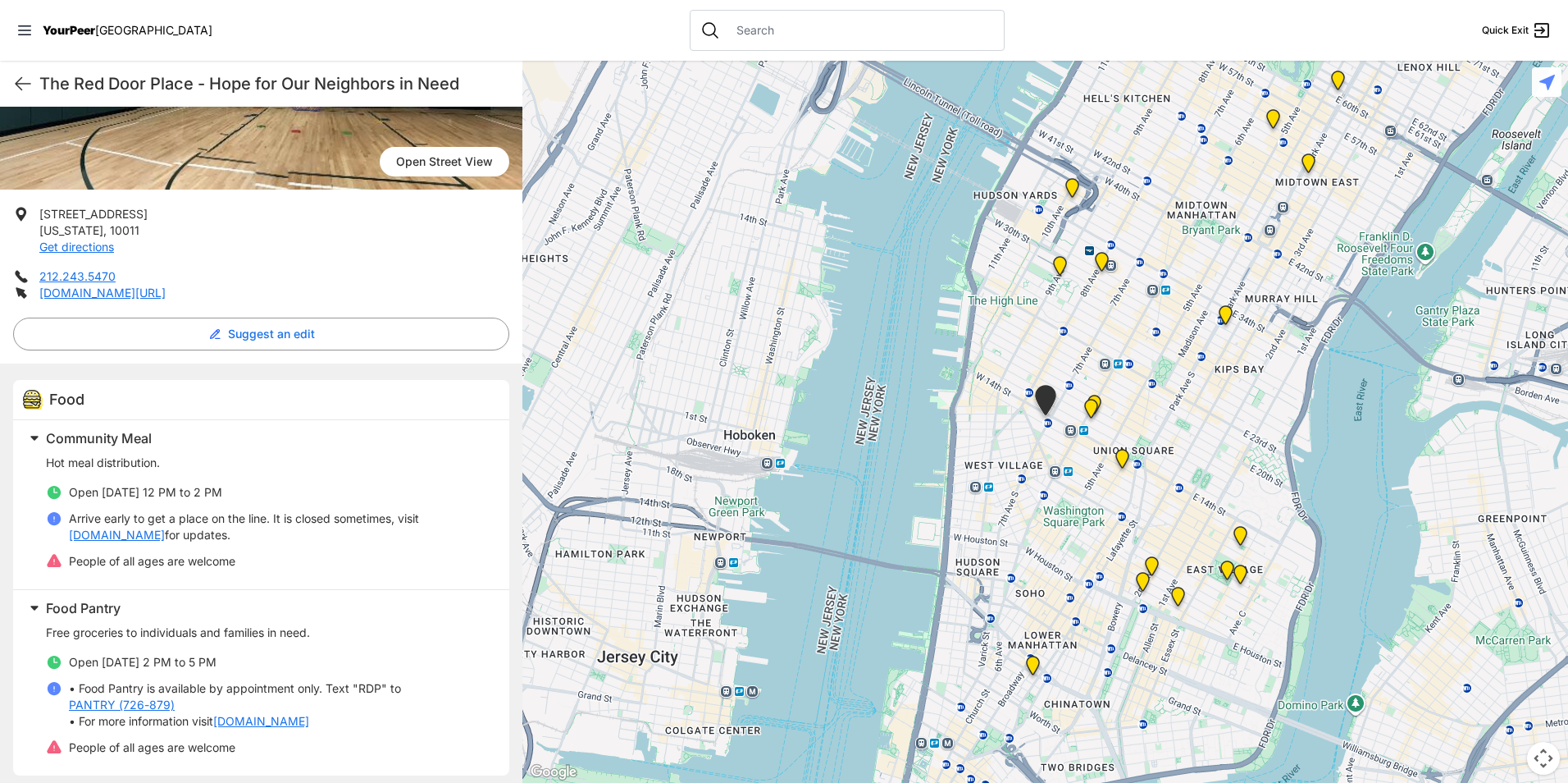
scroll to position [247, 0]
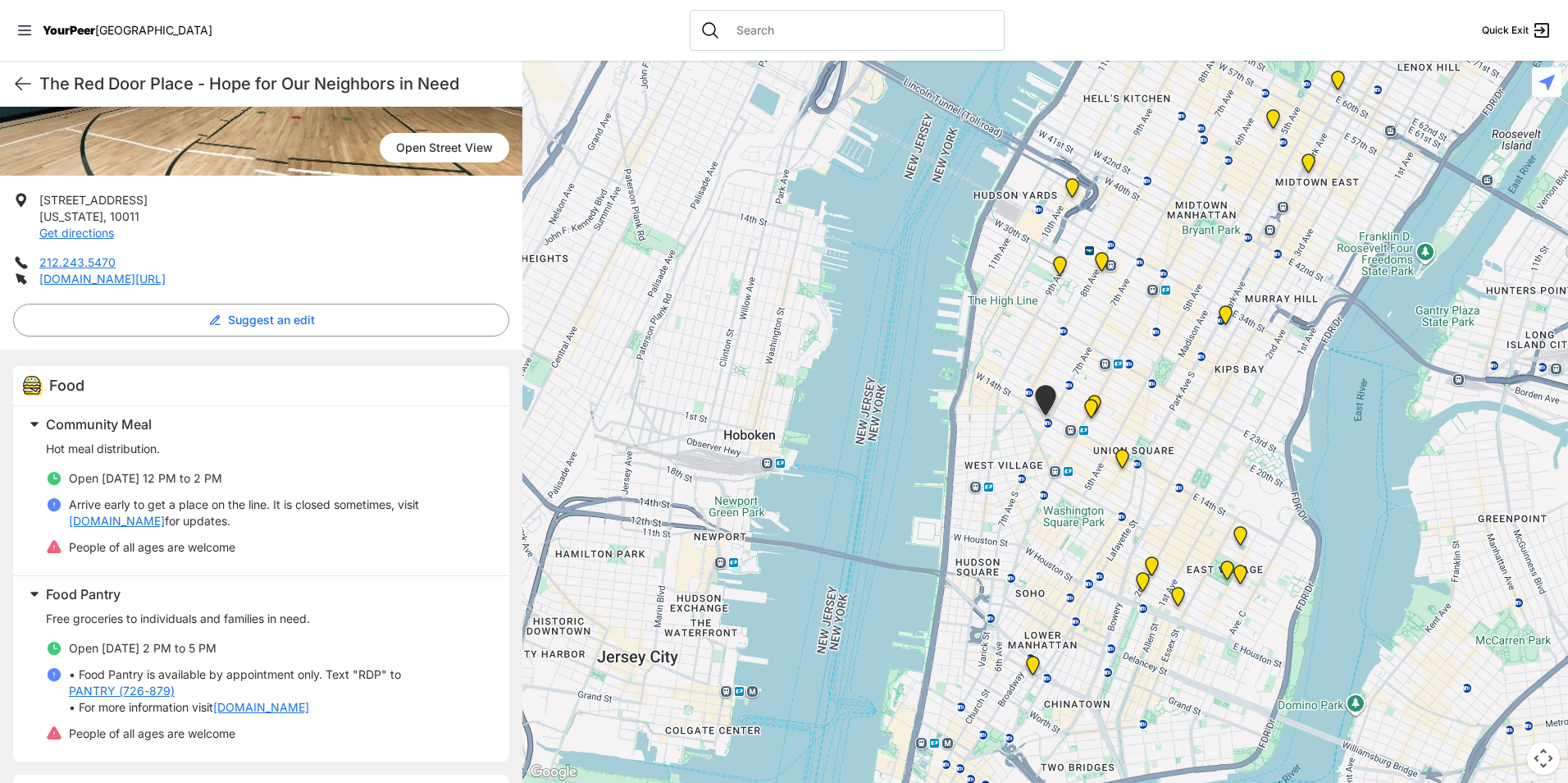
click at [143, 520] on link "[DOMAIN_NAME]" at bounding box center [117, 520] width 96 height 16
click at [189, 85] on h1 "The Red Door Place - Hope for Our Neighbors in Need" at bounding box center [274, 84] width 470 height 23
drag, startPoint x: 192, startPoint y: 85, endPoint x: 41, endPoint y: 79, distance: 151.1
click at [41, 79] on h1 "The Red Door Place - Hope for Our Neighbors in Need" at bounding box center [274, 84] width 470 height 23
copy h1 "The Red Door Place"
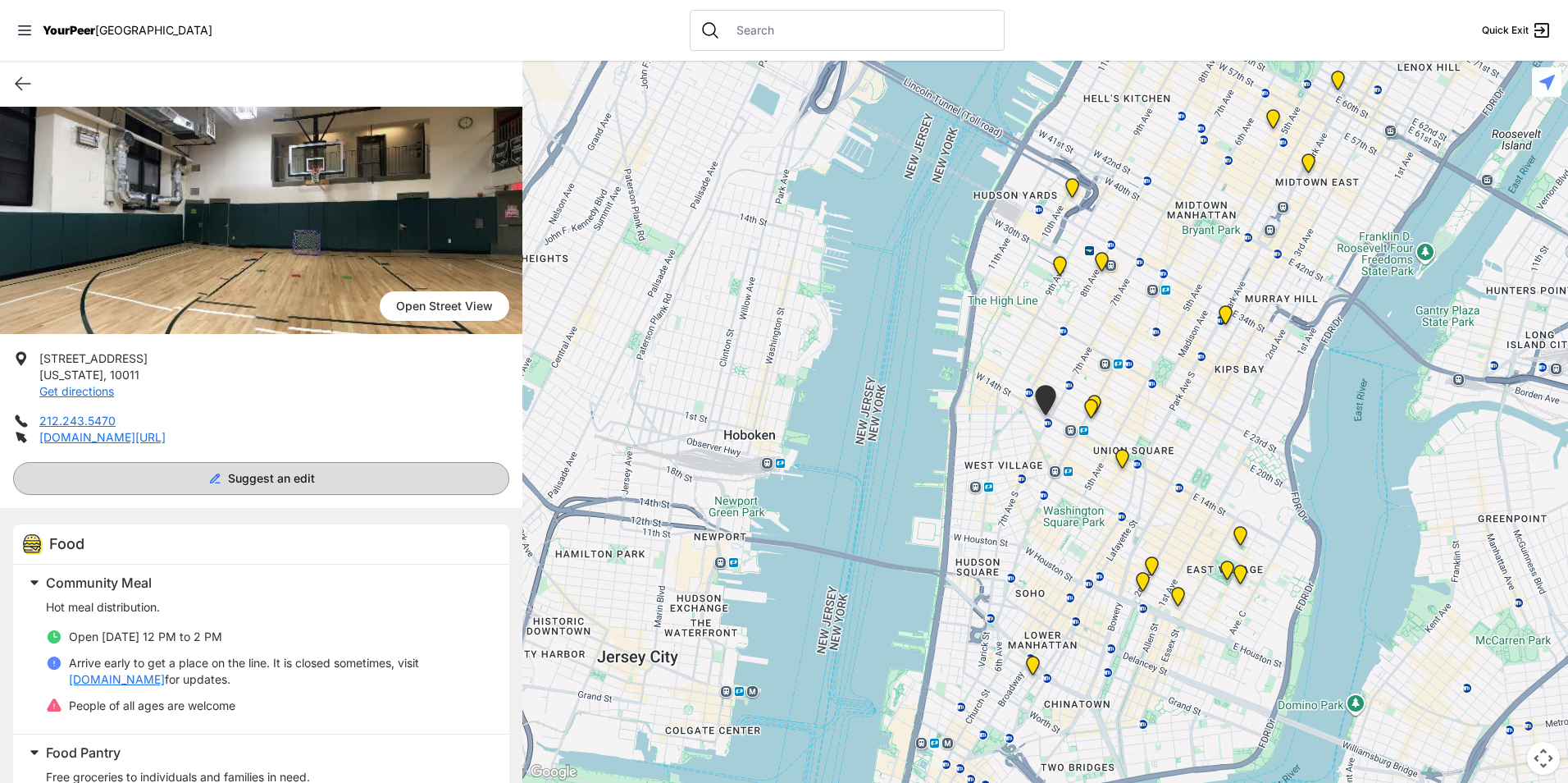
scroll to position [0, 0]
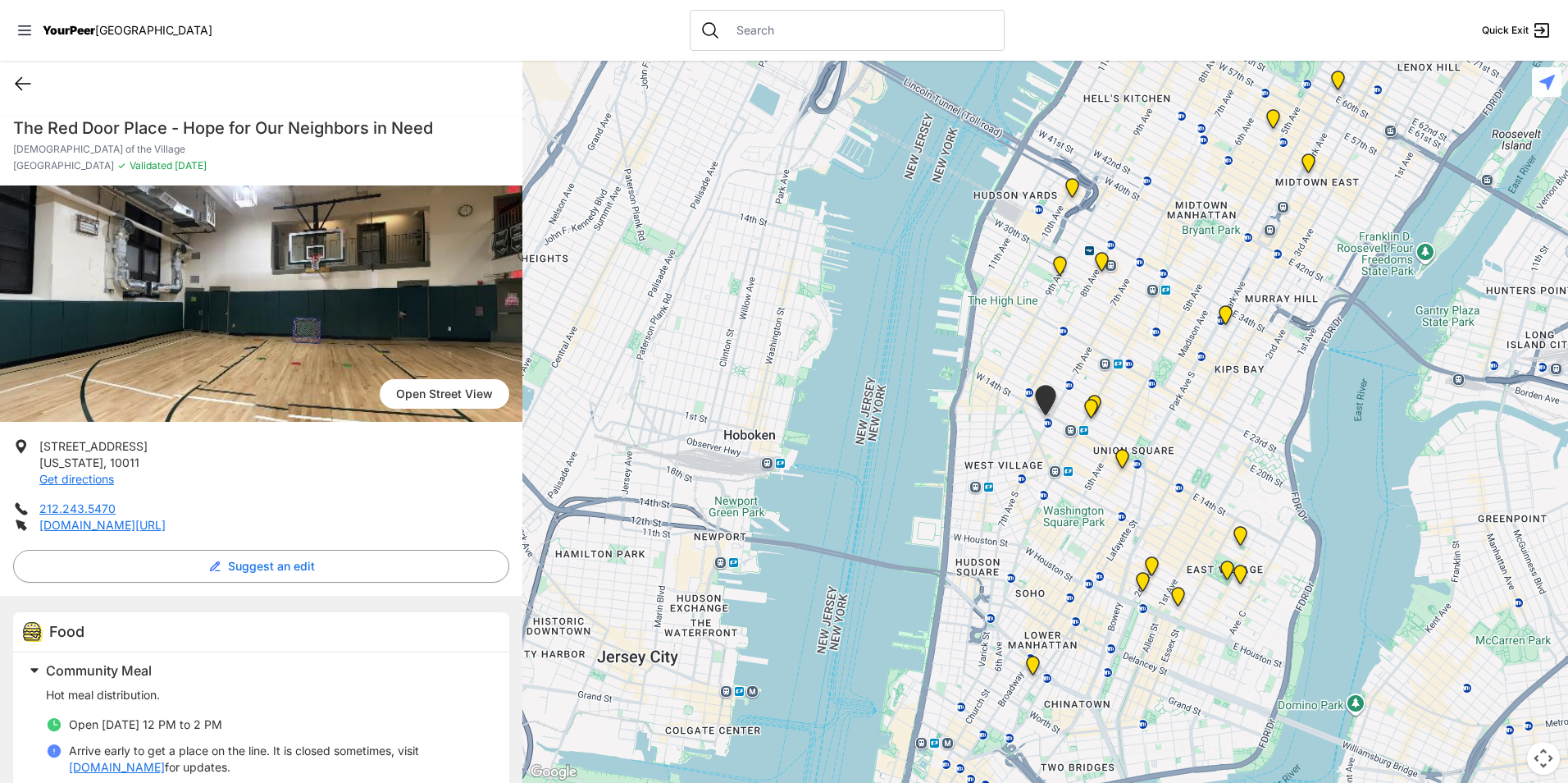
click at [31, 81] on icon at bounding box center [23, 84] width 19 height 19
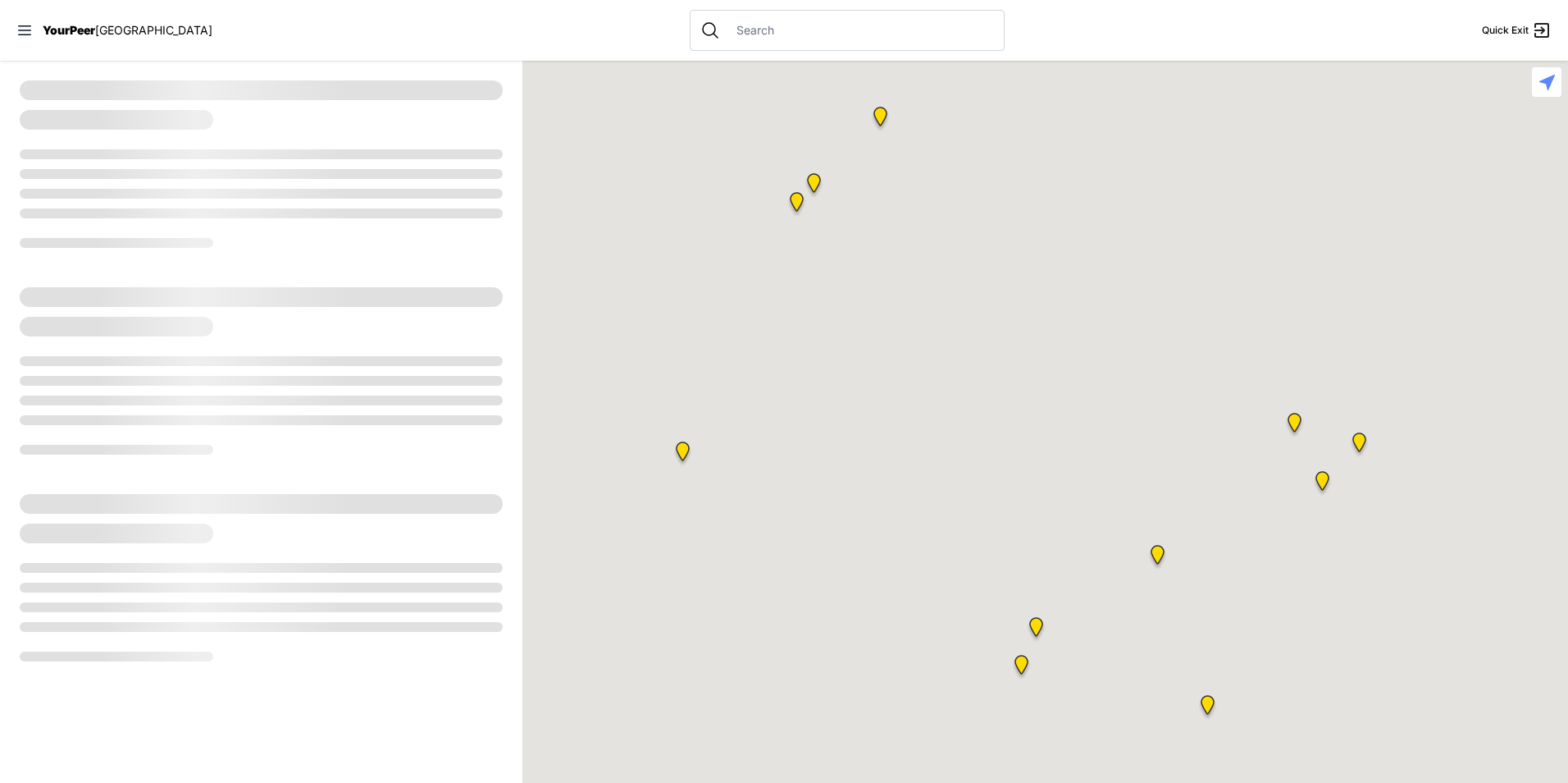
select select "recentlyUpdated"
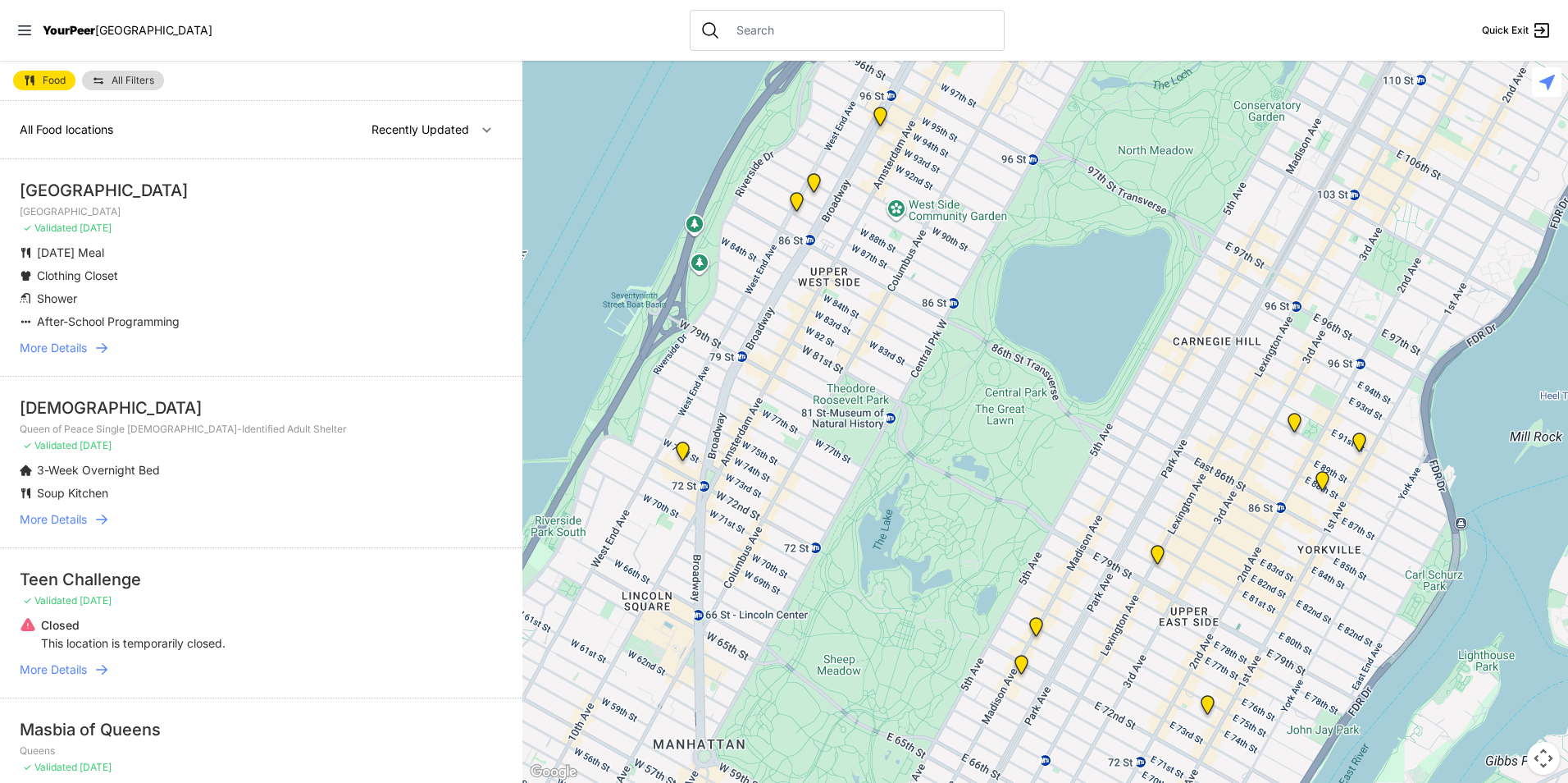
drag, startPoint x: 1342, startPoint y: 579, endPoint x: 1007, endPoint y: 349, distance: 406.4
click at [1007, 349] on div at bounding box center [1045, 422] width 1045 height 722
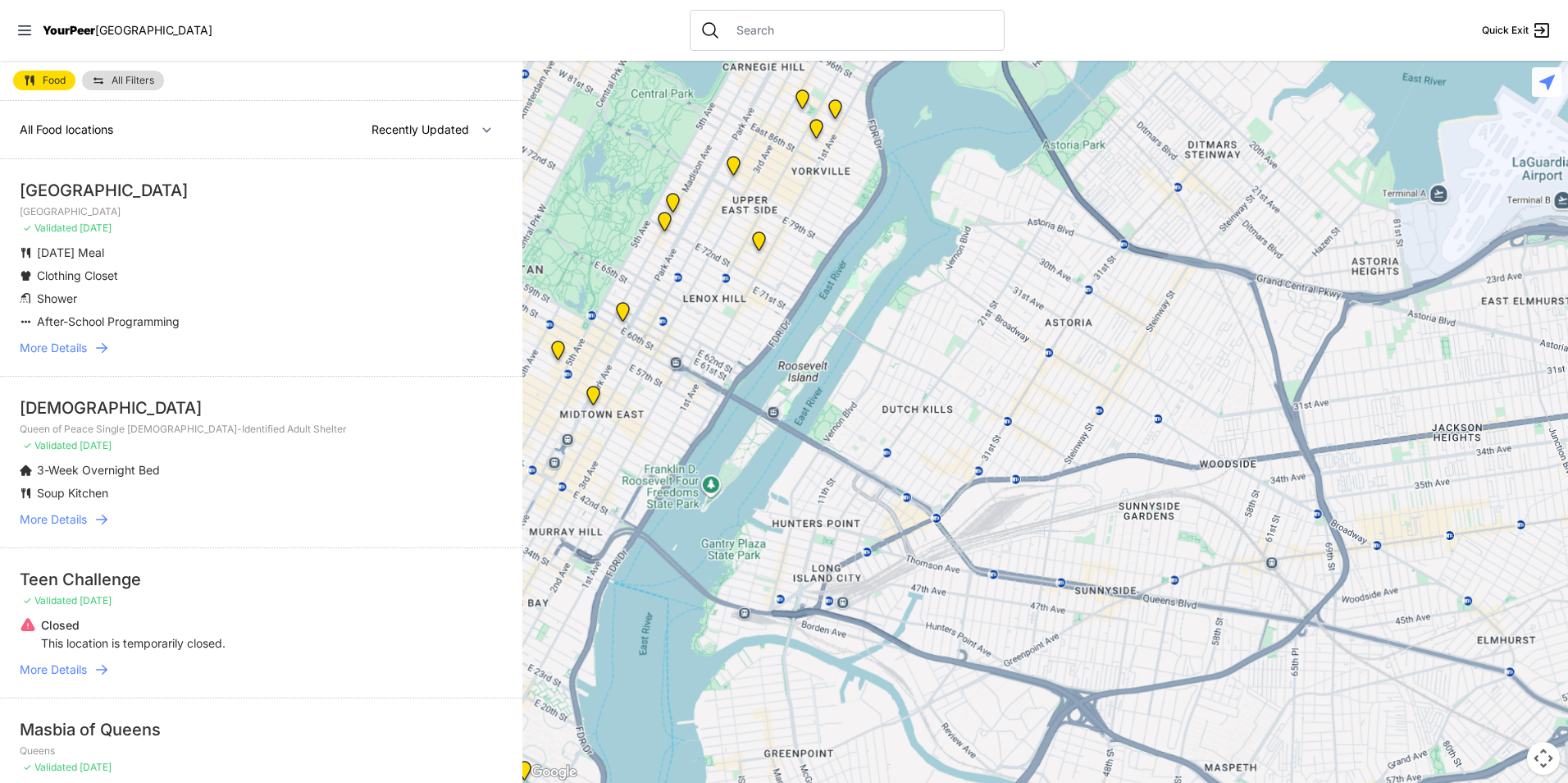
drag, startPoint x: 925, startPoint y: 376, endPoint x: 1176, endPoint y: 365, distance: 251.2
click at [1183, 354] on div at bounding box center [1045, 422] width 1045 height 722
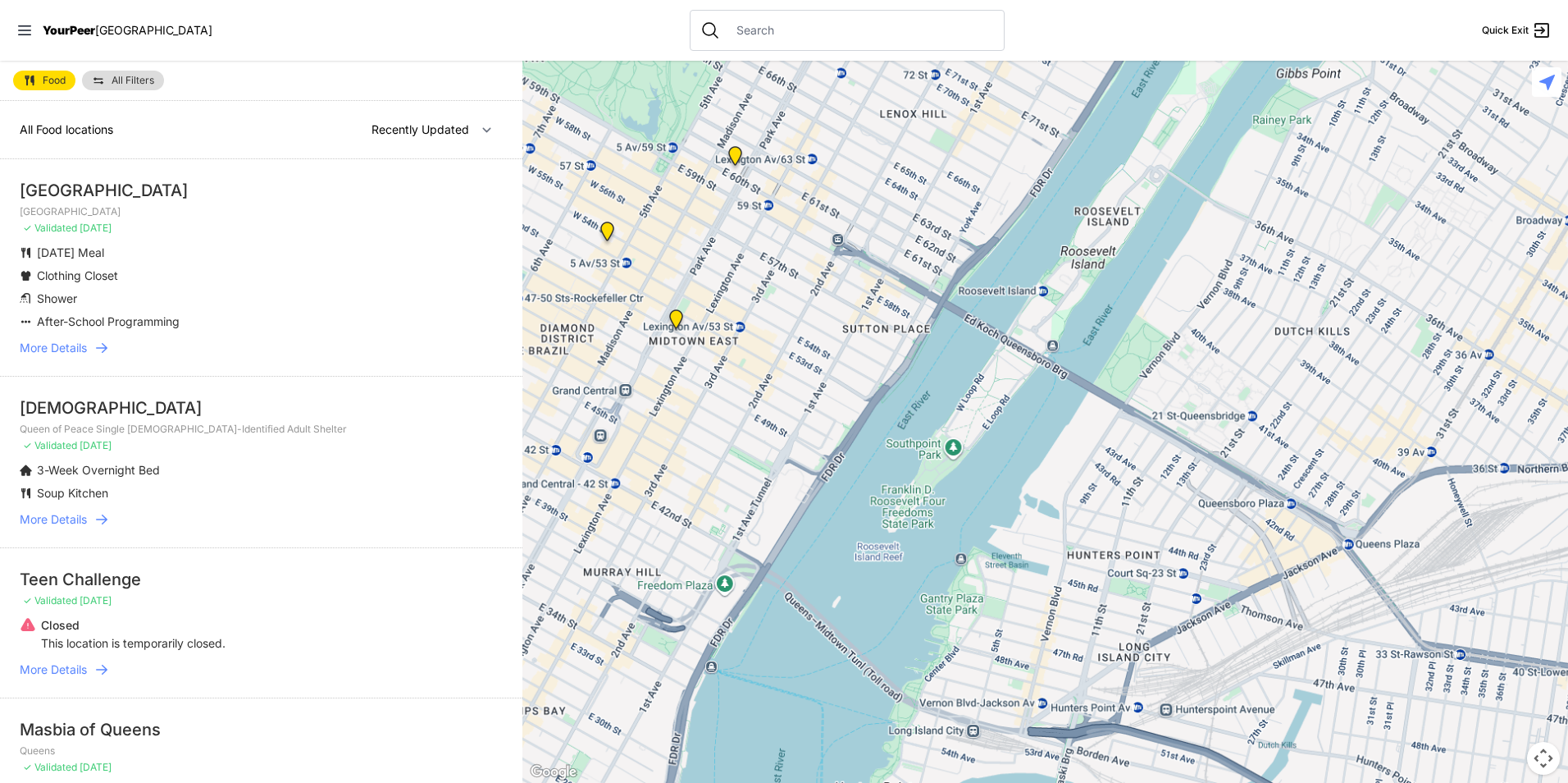
drag, startPoint x: 759, startPoint y: 519, endPoint x: 1119, endPoint y: 200, distance: 481.0
click at [1119, 200] on div at bounding box center [1045, 422] width 1045 height 722
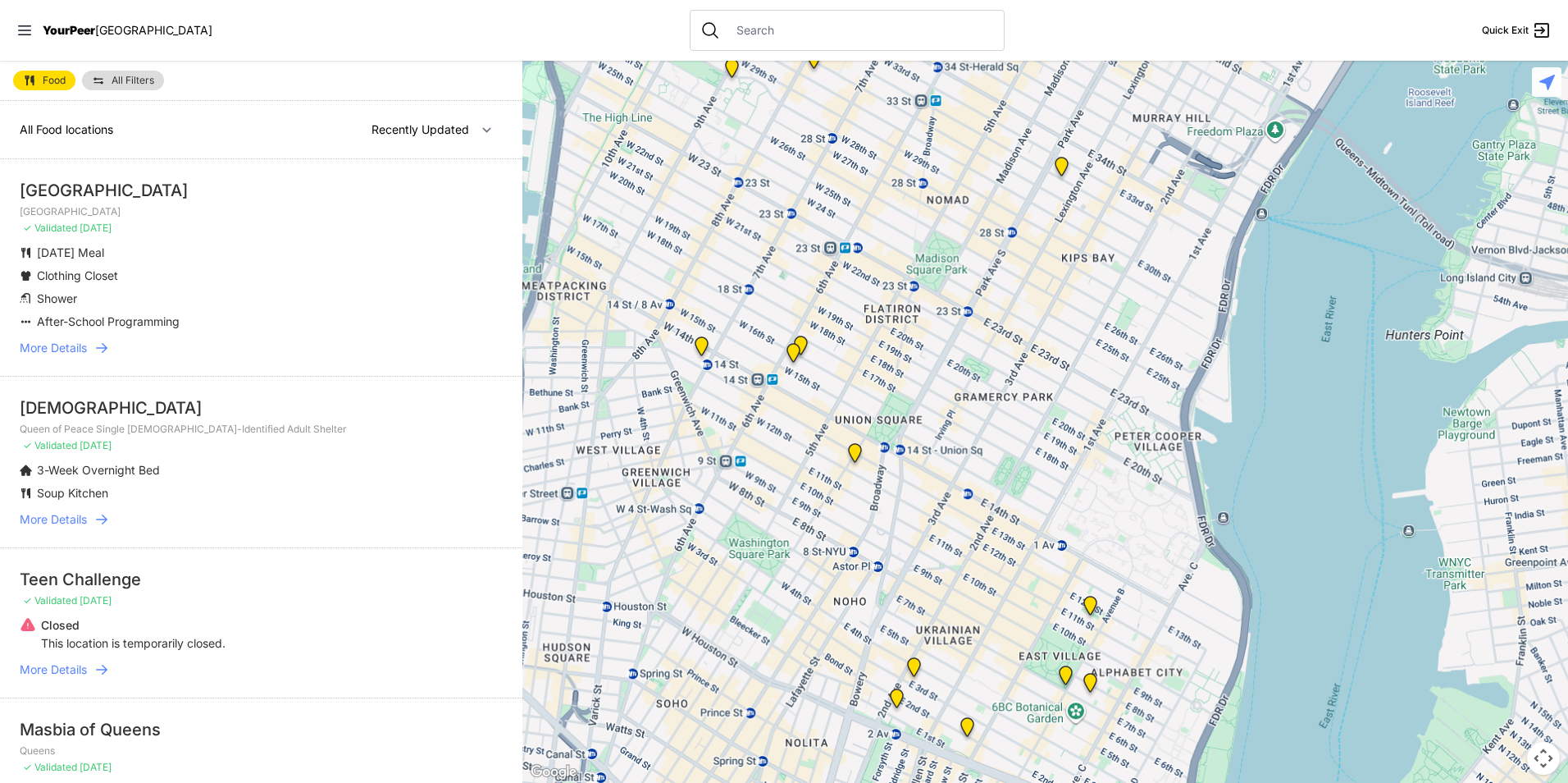
drag, startPoint x: 906, startPoint y: 428, endPoint x: 897, endPoint y: 381, distance: 47.9
click at [897, 381] on div at bounding box center [1045, 422] width 1045 height 722
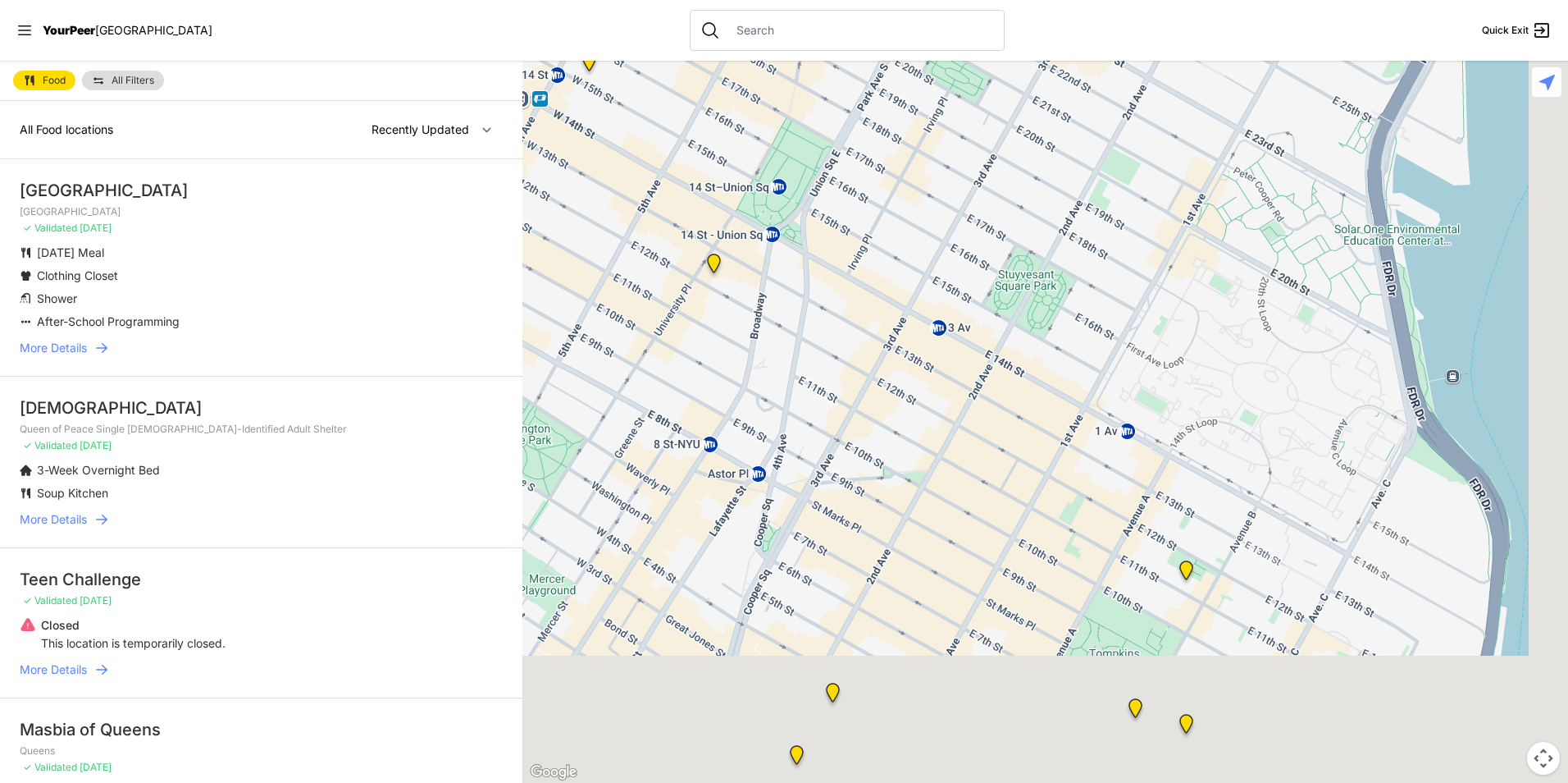
drag, startPoint x: 980, startPoint y: 513, endPoint x: 886, endPoint y: 315, distance: 219.2
click at [881, 313] on div at bounding box center [1045, 422] width 1045 height 722
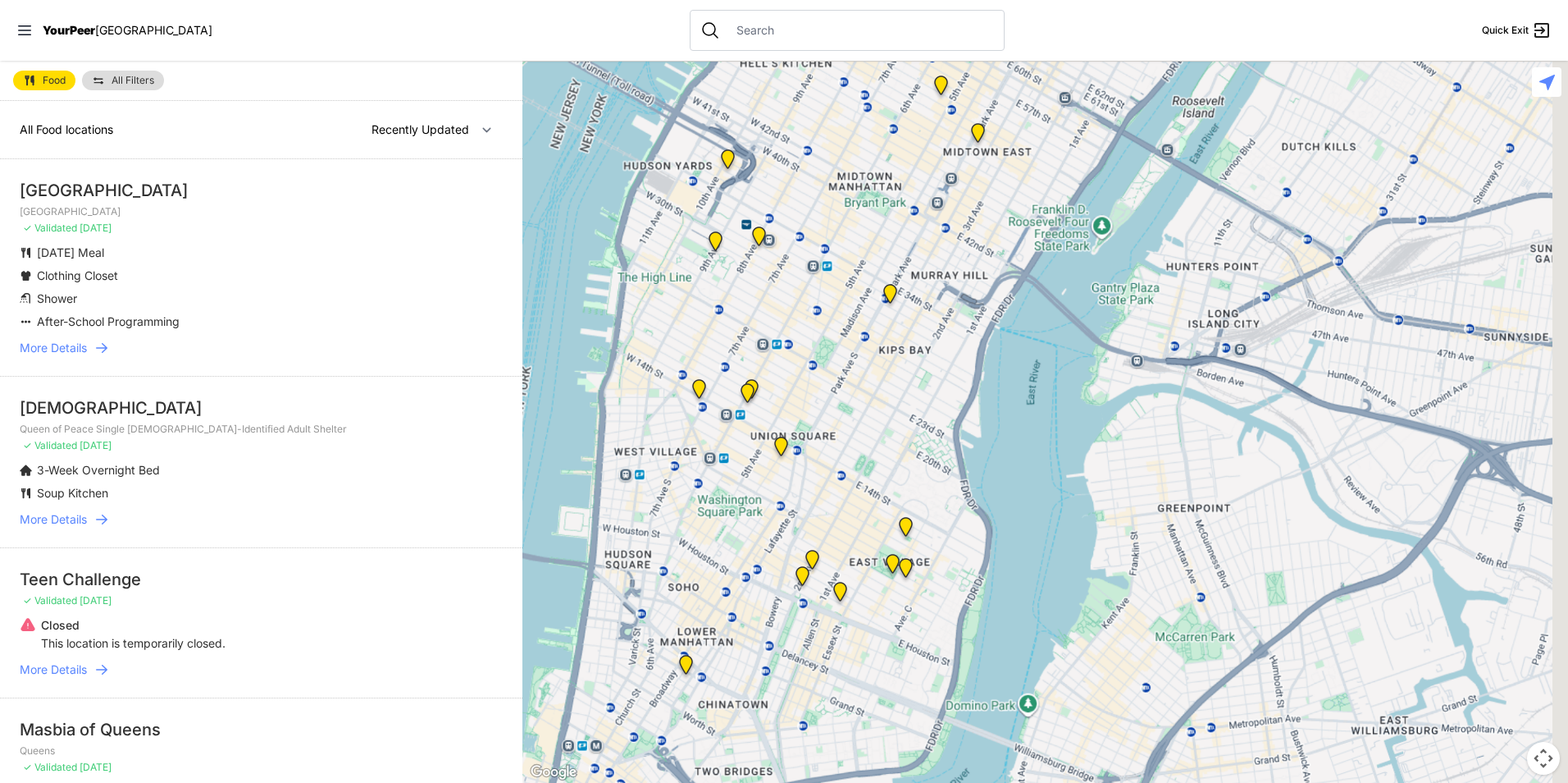
drag, startPoint x: 948, startPoint y: 298, endPoint x: 825, endPoint y: 538, distance: 269.7
click at [825, 538] on div at bounding box center [1045, 422] width 1045 height 722
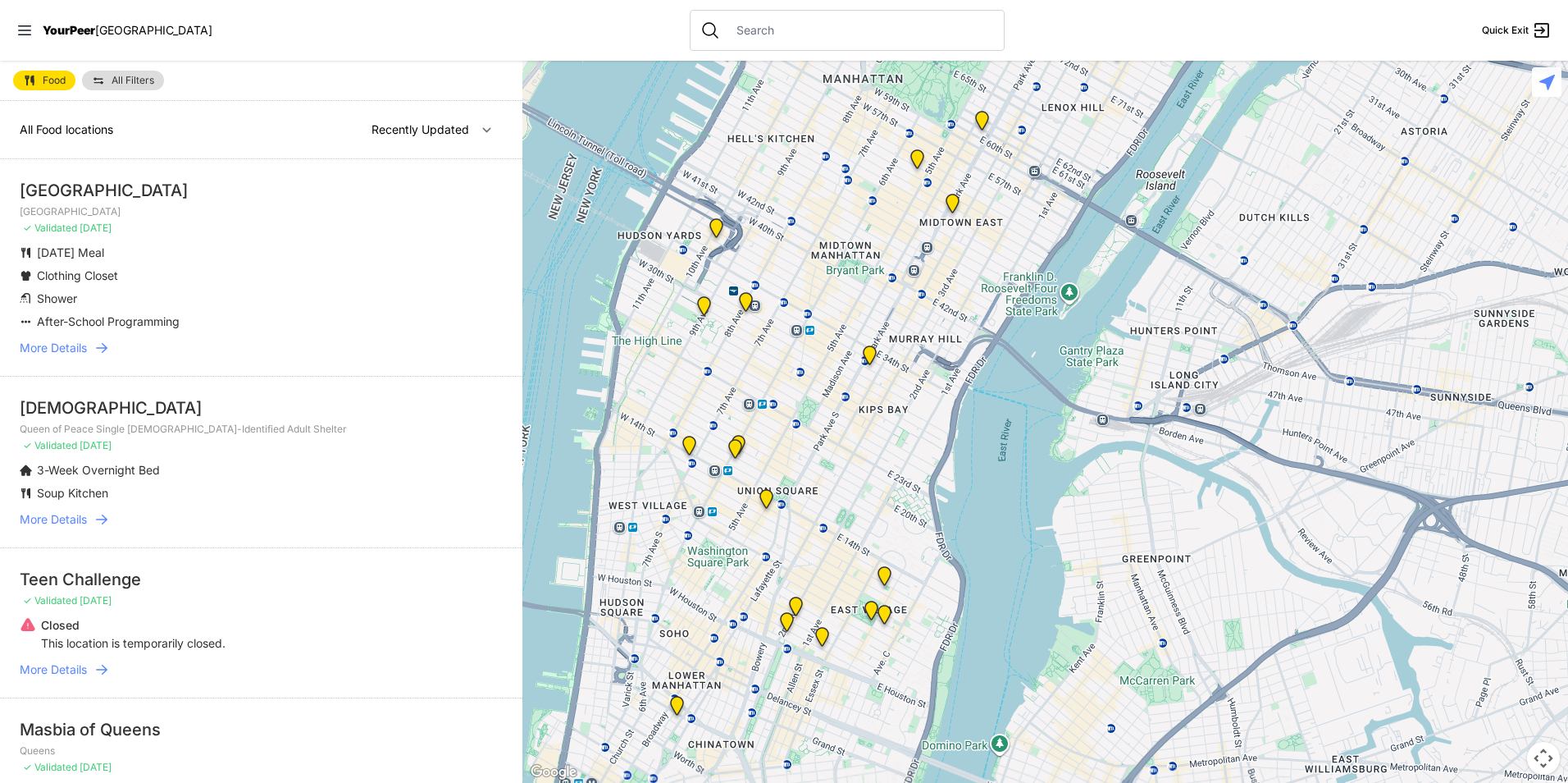
click at [112, 68] on div "Food All Filters" at bounding box center [261, 81] width 523 height 40
click at [87, 73] on link "All Filters" at bounding box center [122, 80] width 82 height 19
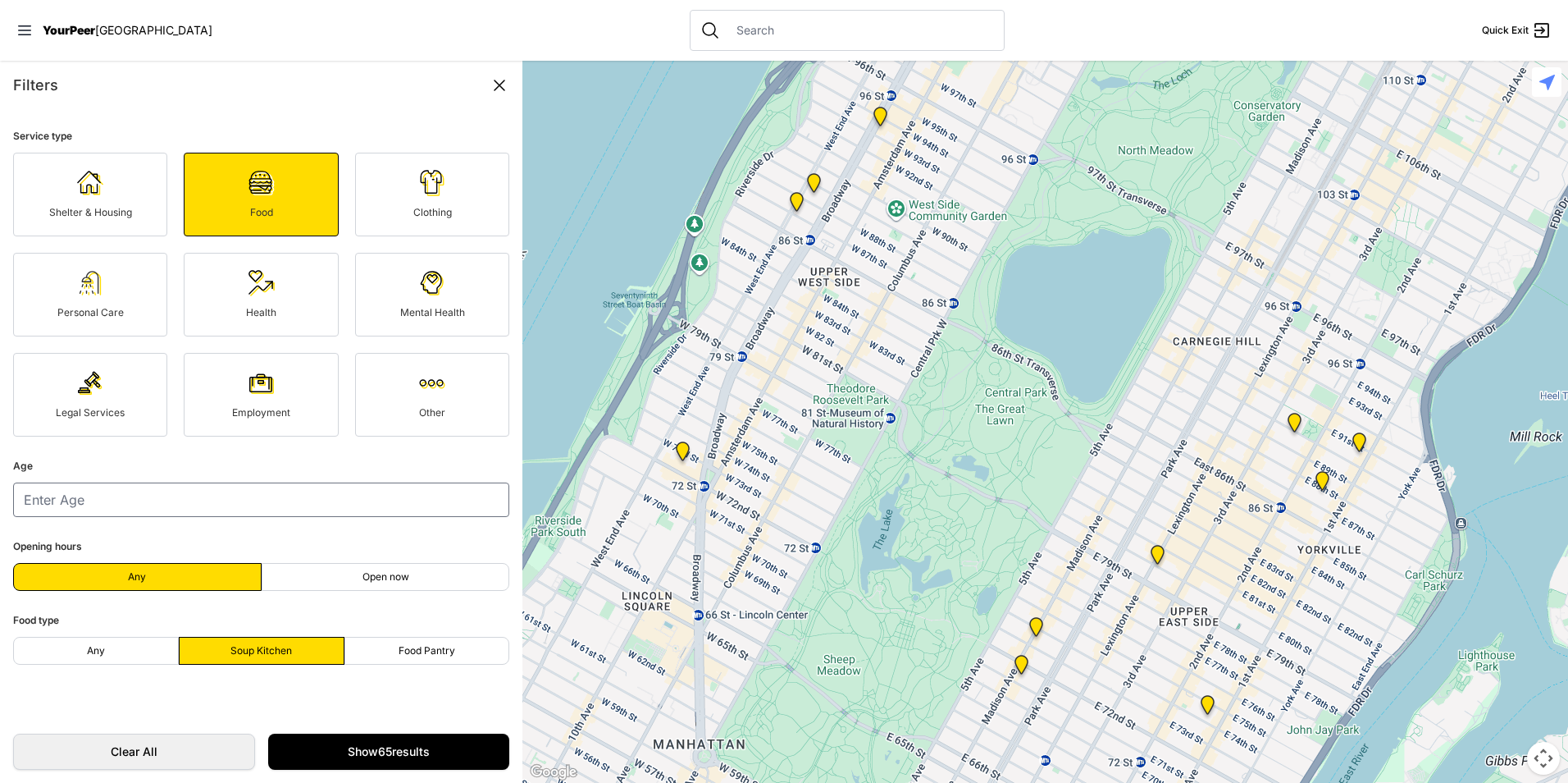
click at [193, 375] on link "Employment" at bounding box center [261, 394] width 154 height 84
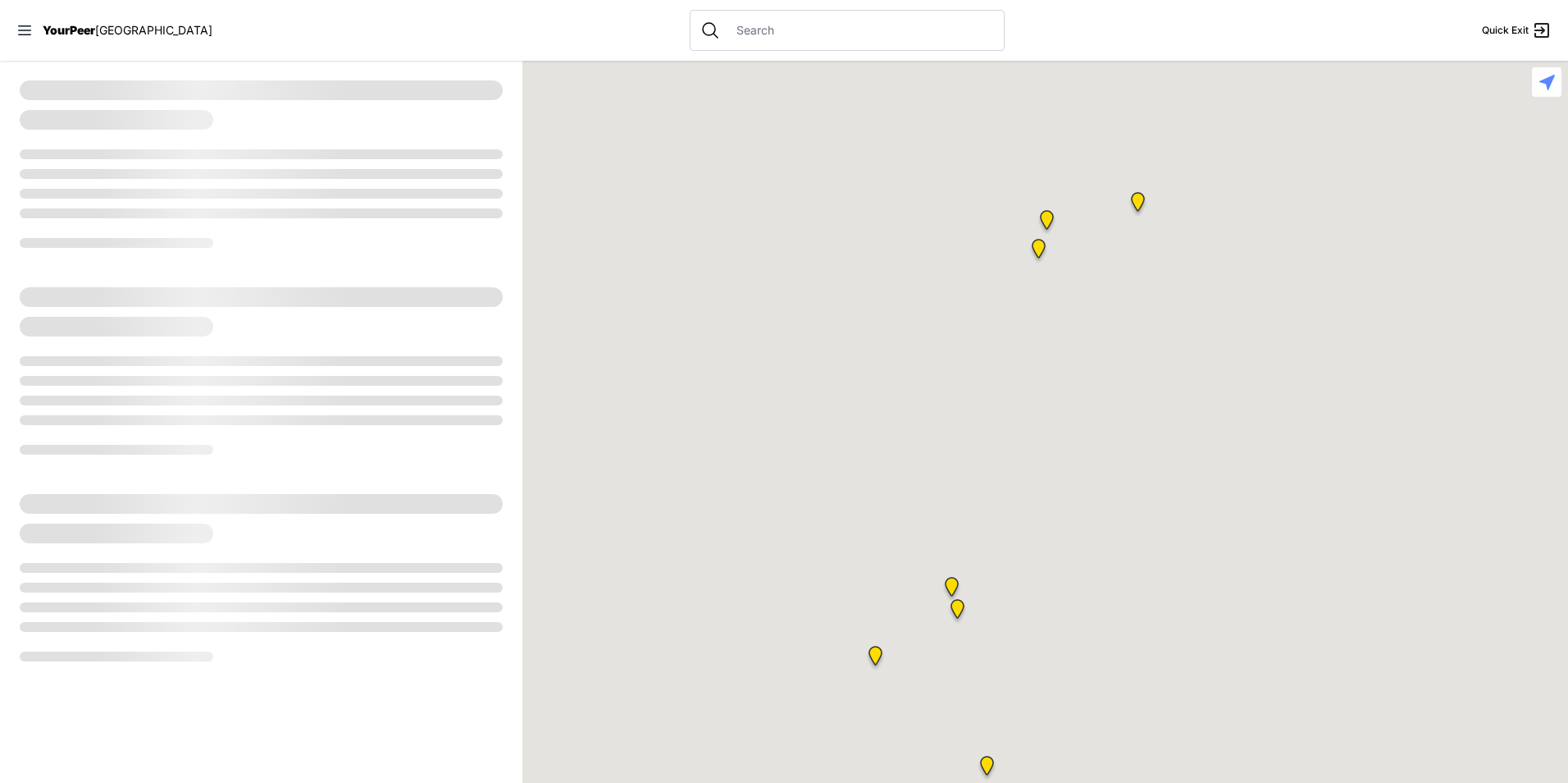
select select "recentlyUpdated"
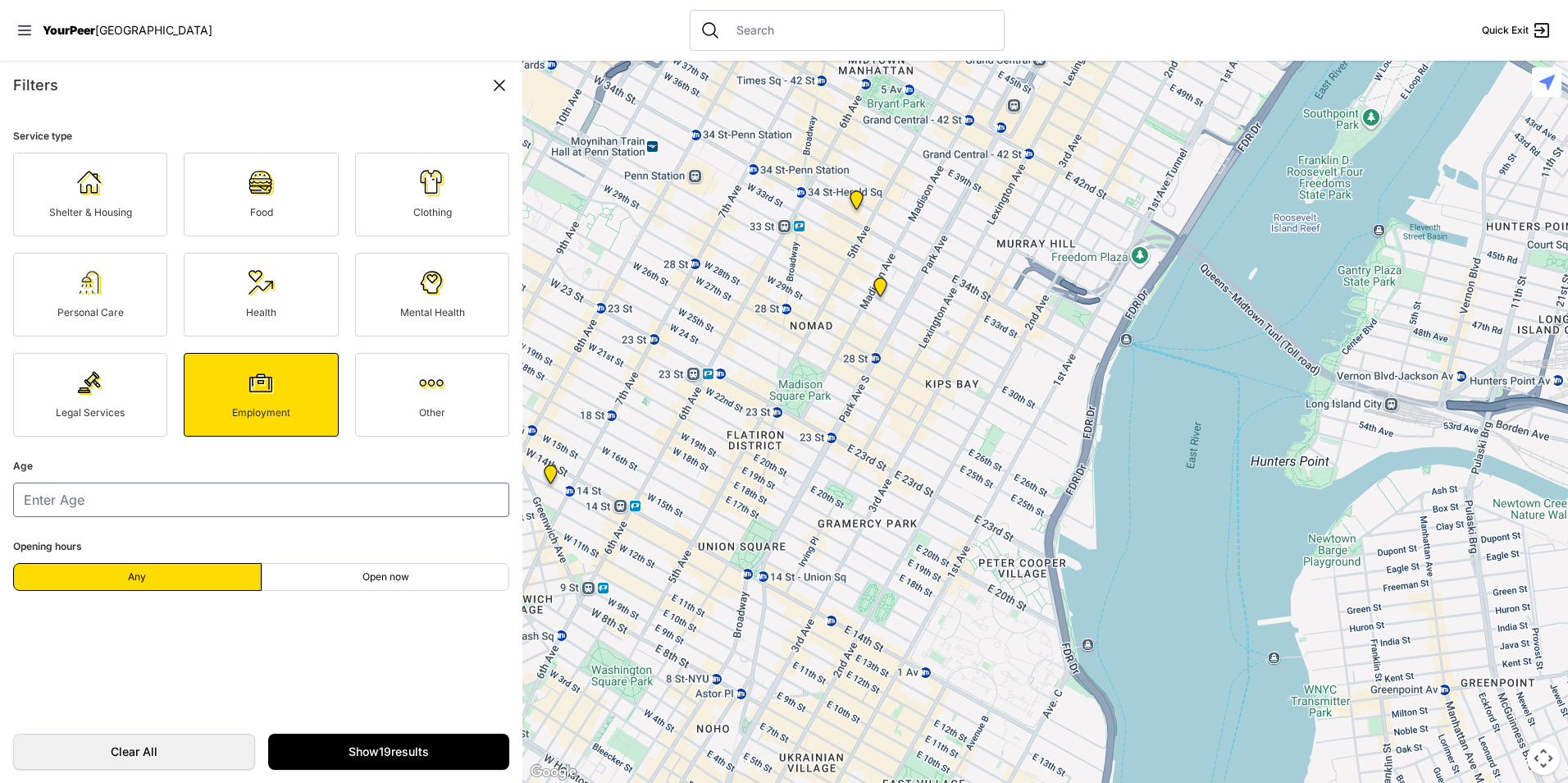
drag, startPoint x: 904, startPoint y: 294, endPoint x: 931, endPoint y: 402, distance: 111.3
click at [934, 403] on div at bounding box center [1045, 422] width 1045 height 722
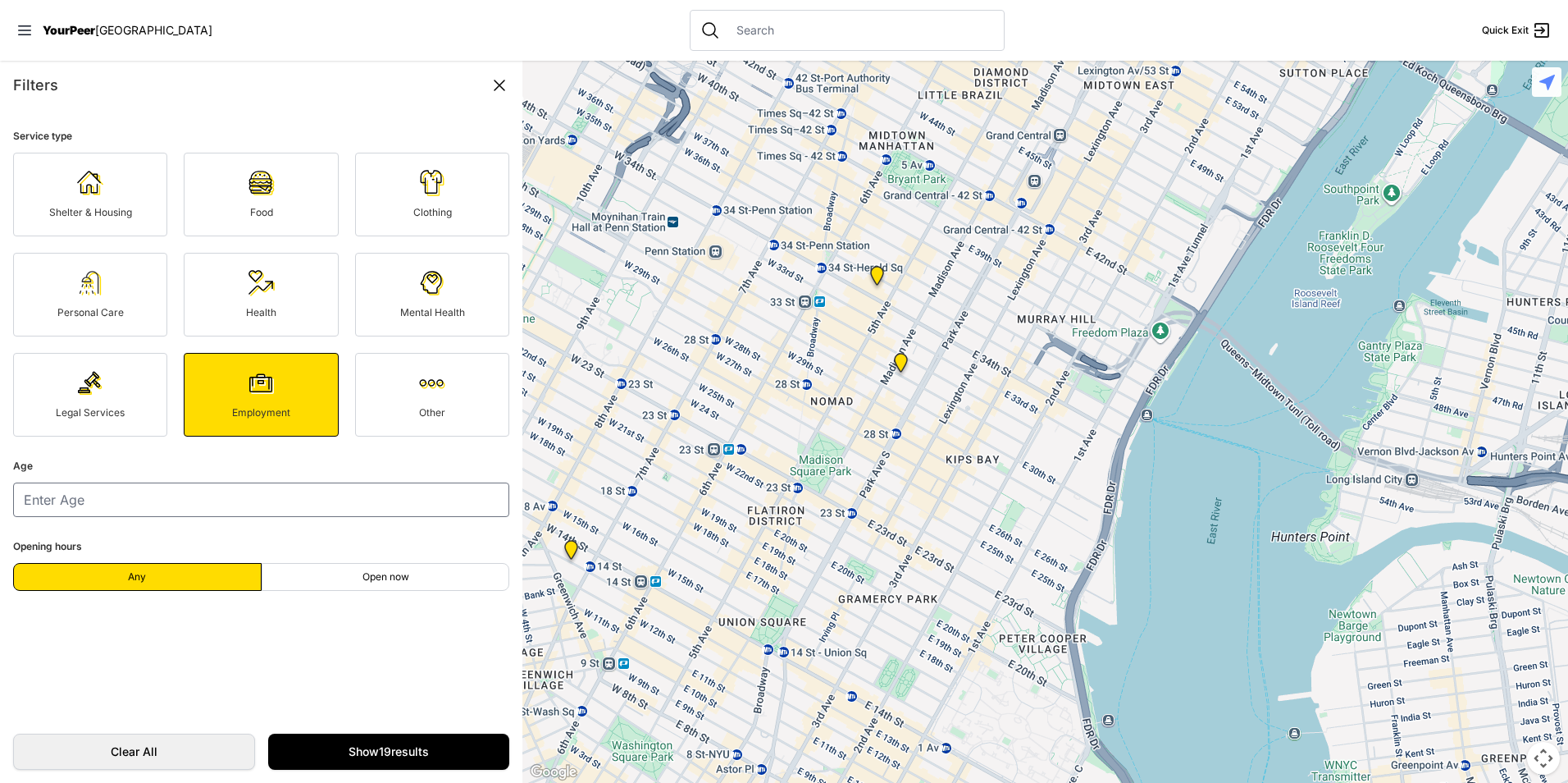
click at [902, 362] on img "Greater New York City" at bounding box center [900, 366] width 34 height 39
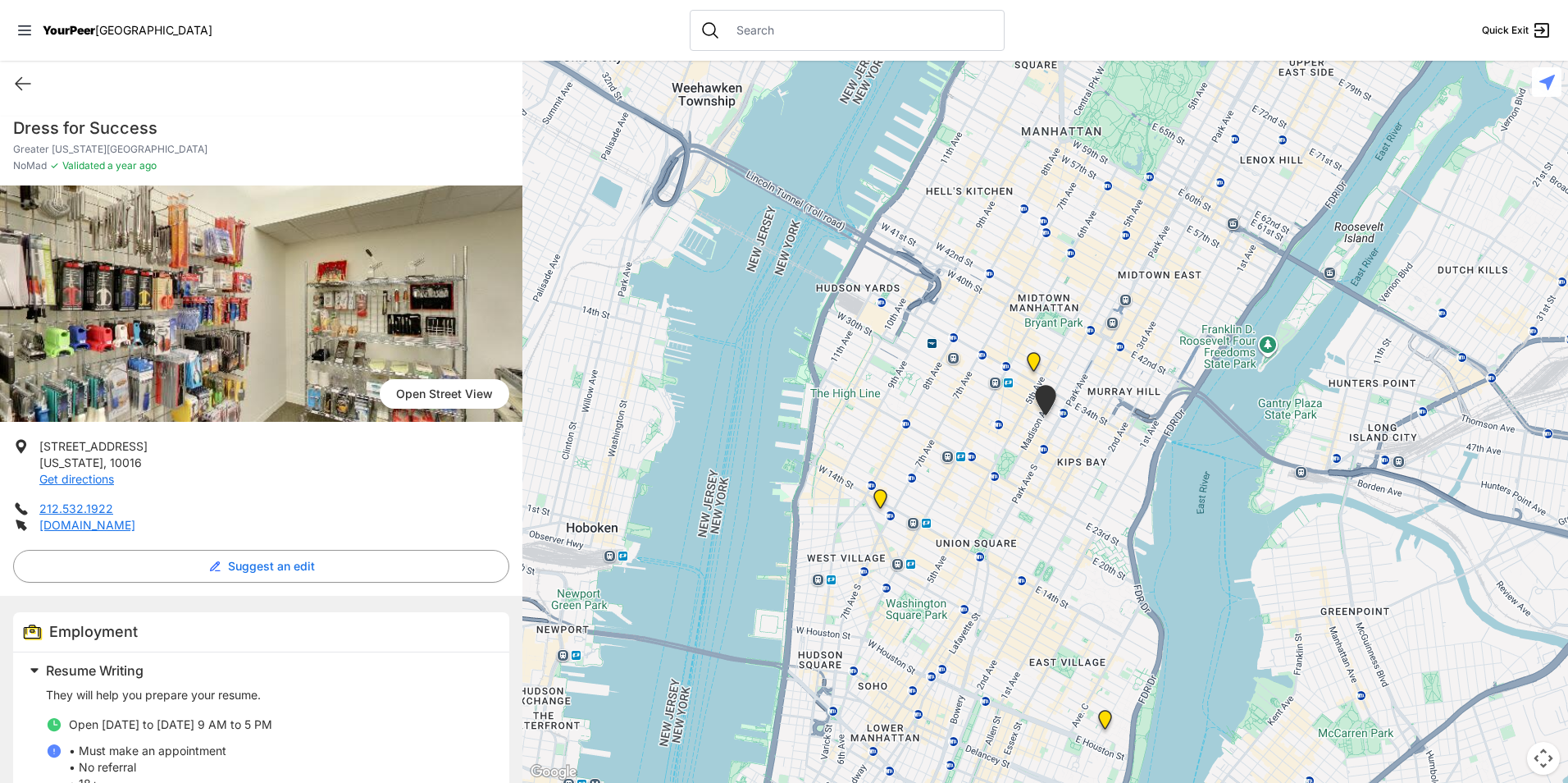
click at [1033, 360] on img at bounding box center [1033, 365] width 34 height 39
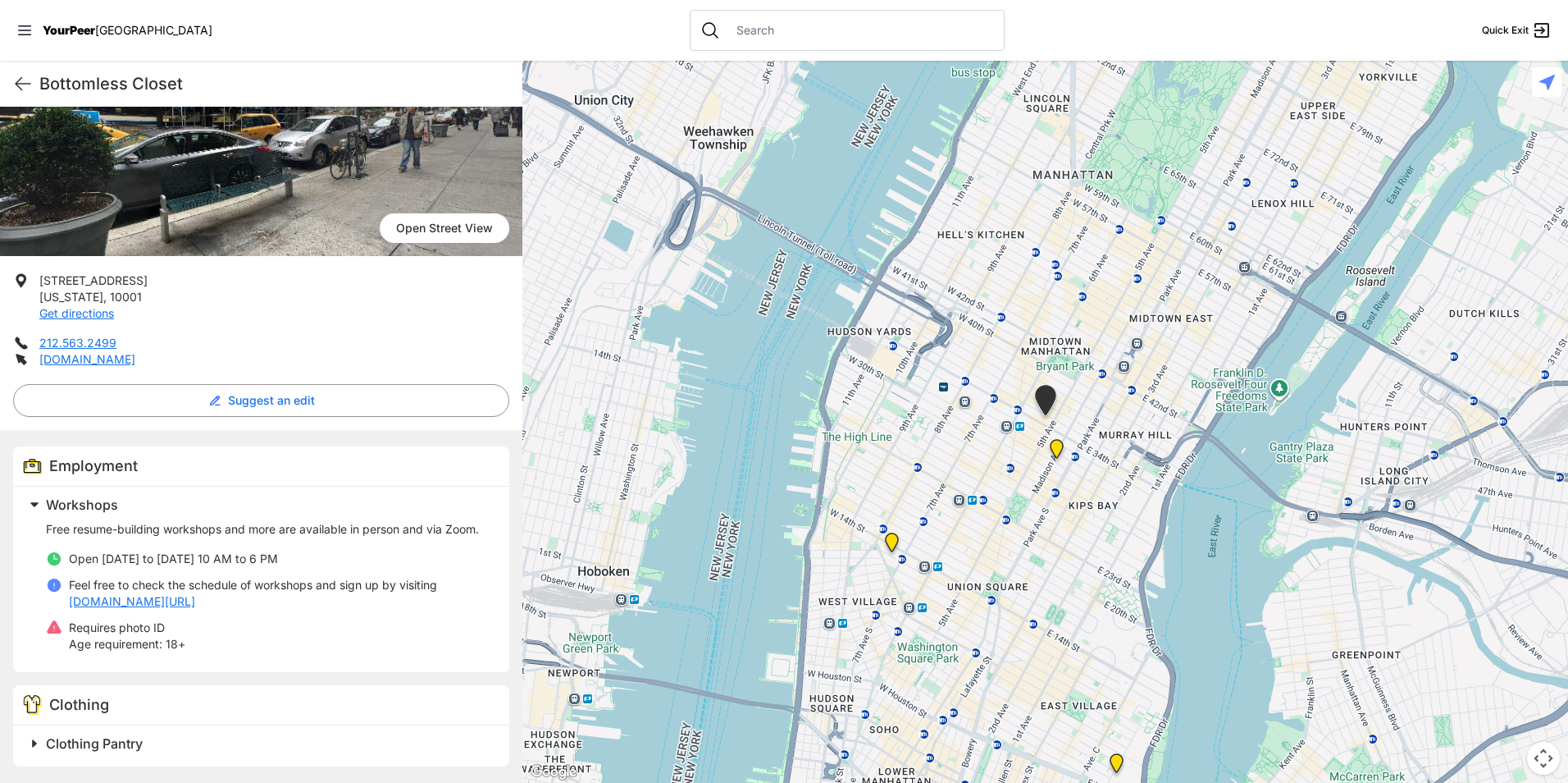
scroll to position [182, 0]
click at [889, 546] on img "The Center, Main Building" at bounding box center [891, 545] width 34 height 39
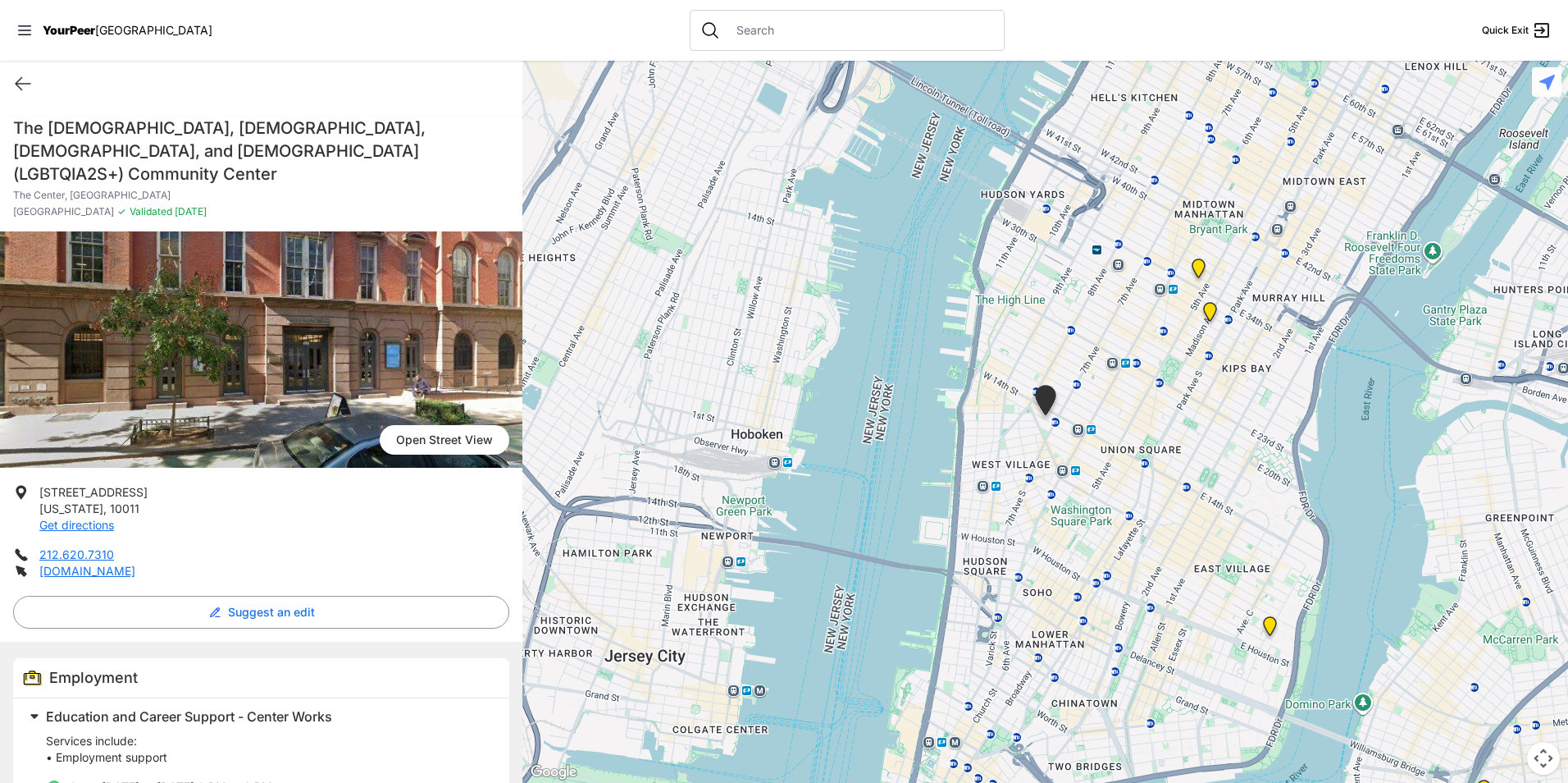
scroll to position [164, 0]
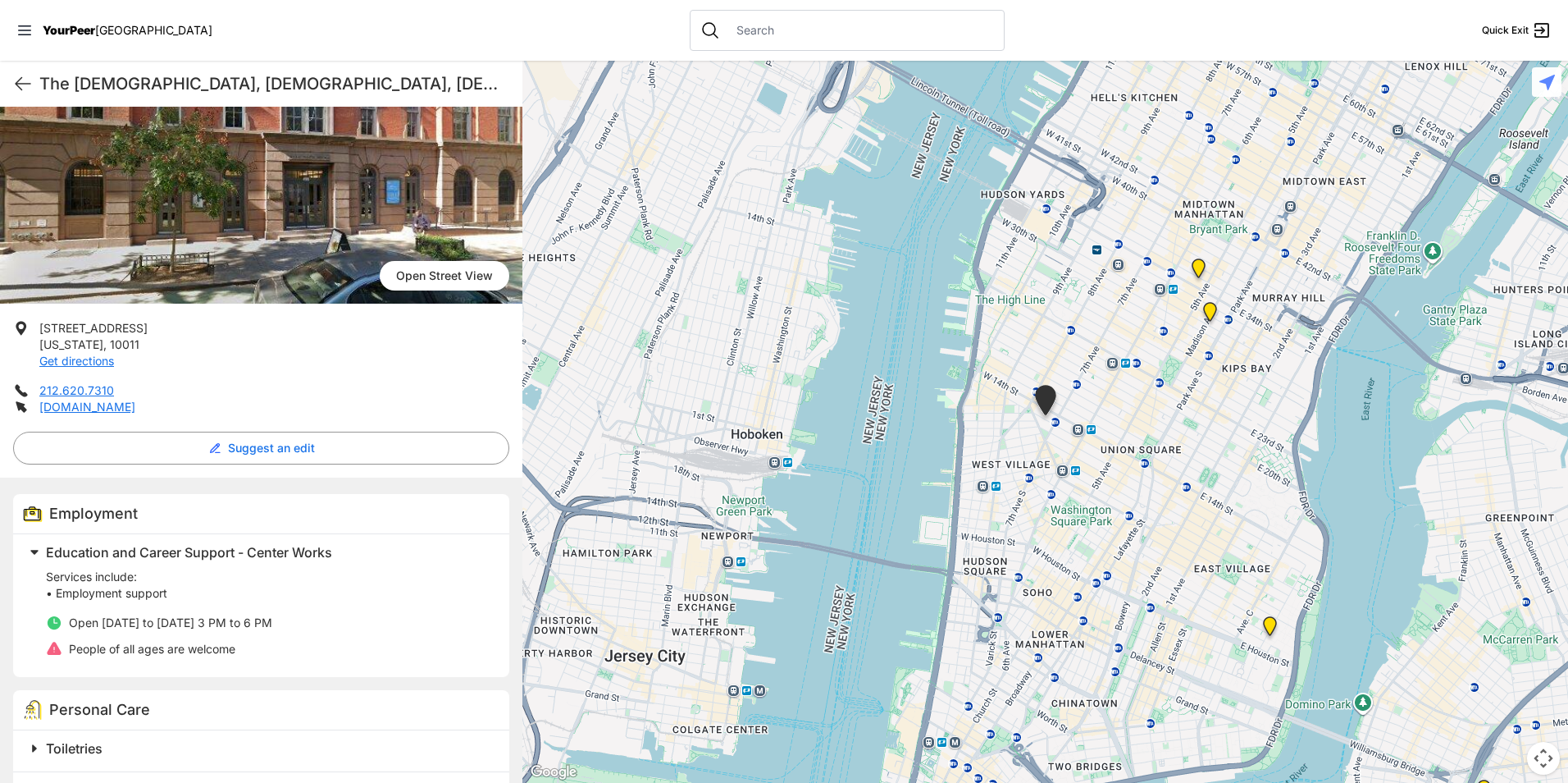
click at [1208, 269] on img at bounding box center [1198, 272] width 34 height 39
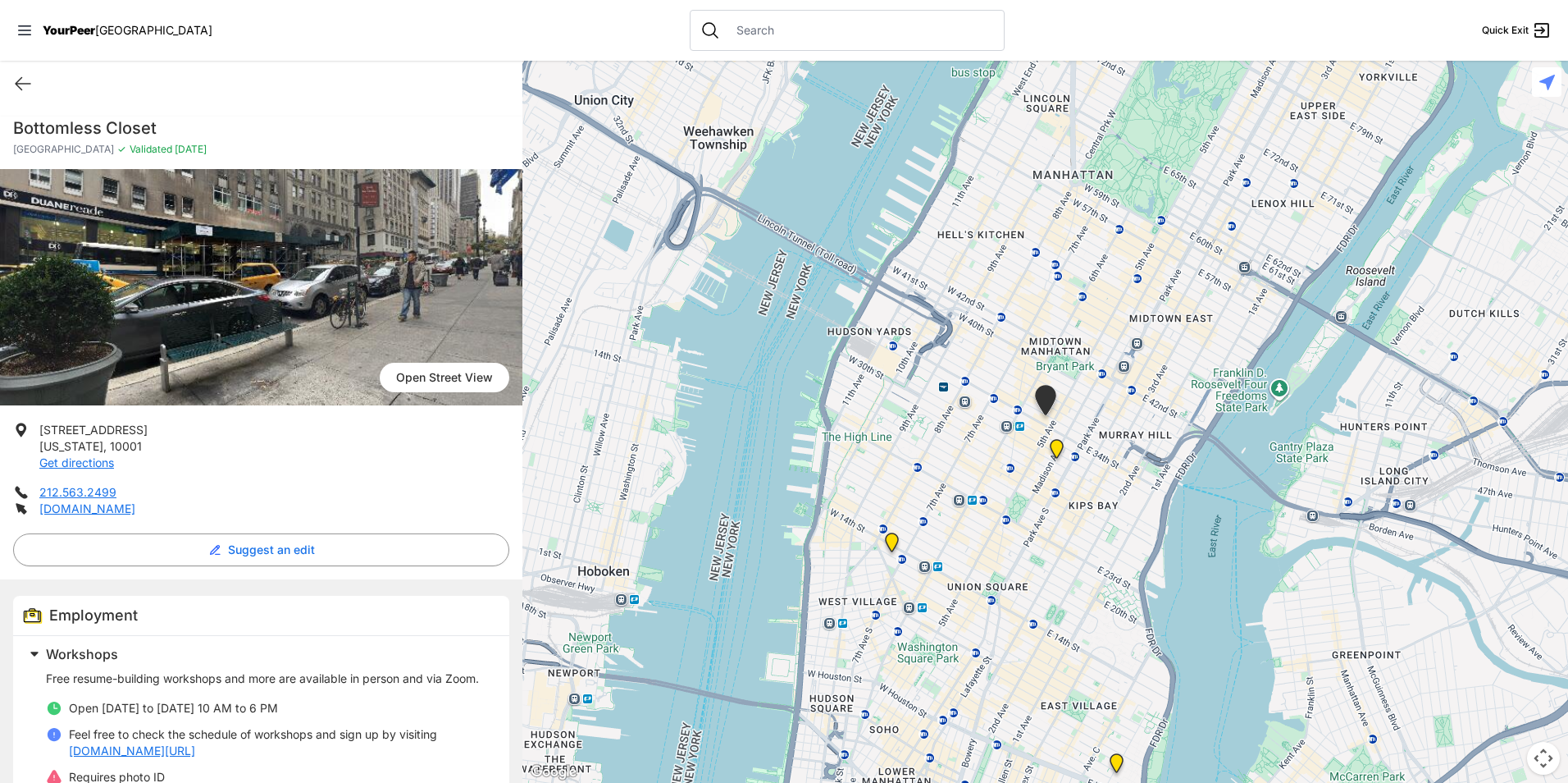
click at [1059, 451] on img "Greater New York City" at bounding box center [1056, 452] width 34 height 39
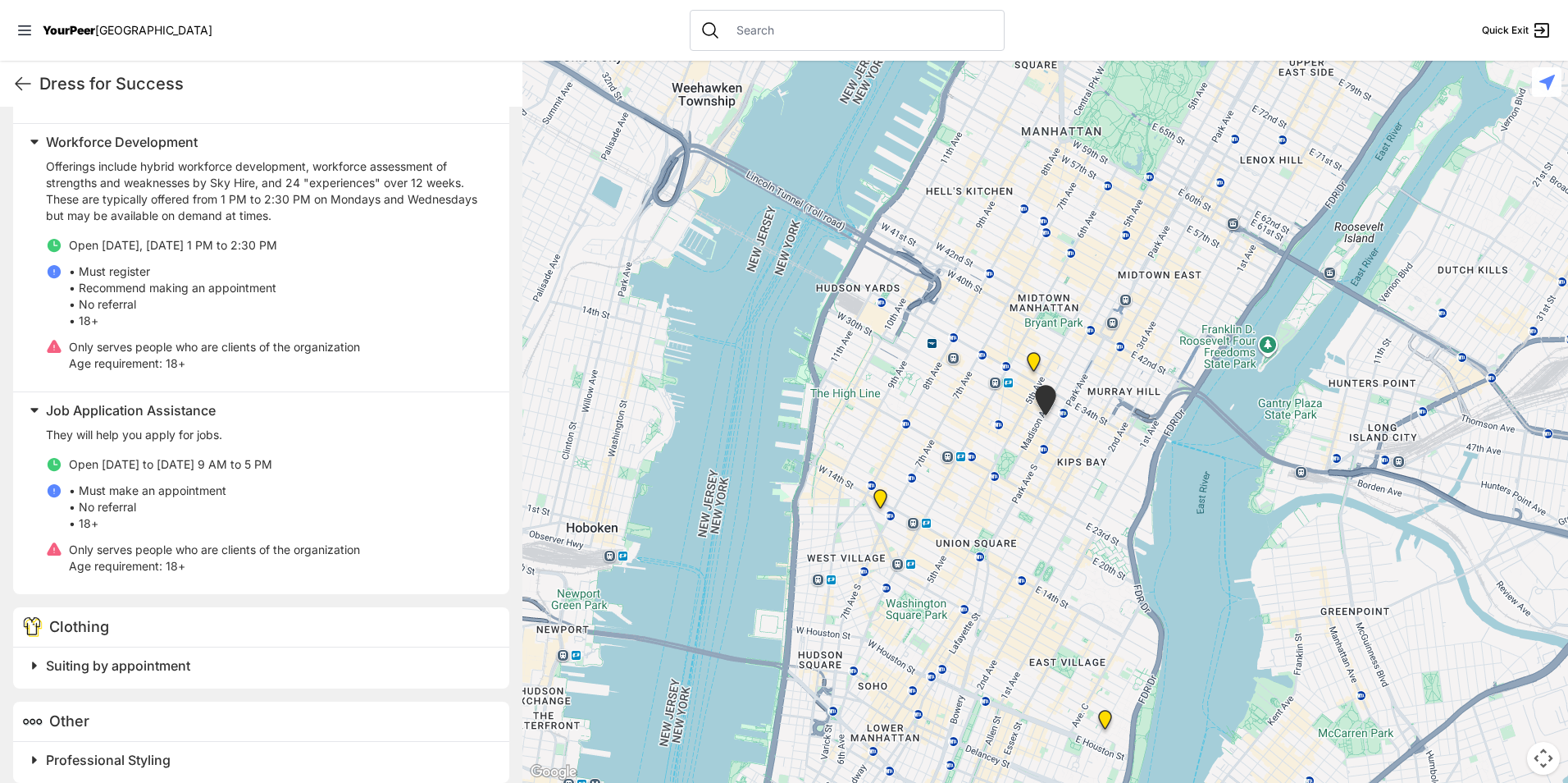
scroll to position [747, 0]
